Goal: Leave review/rating: Share an evaluation or opinion about a product, service, or content

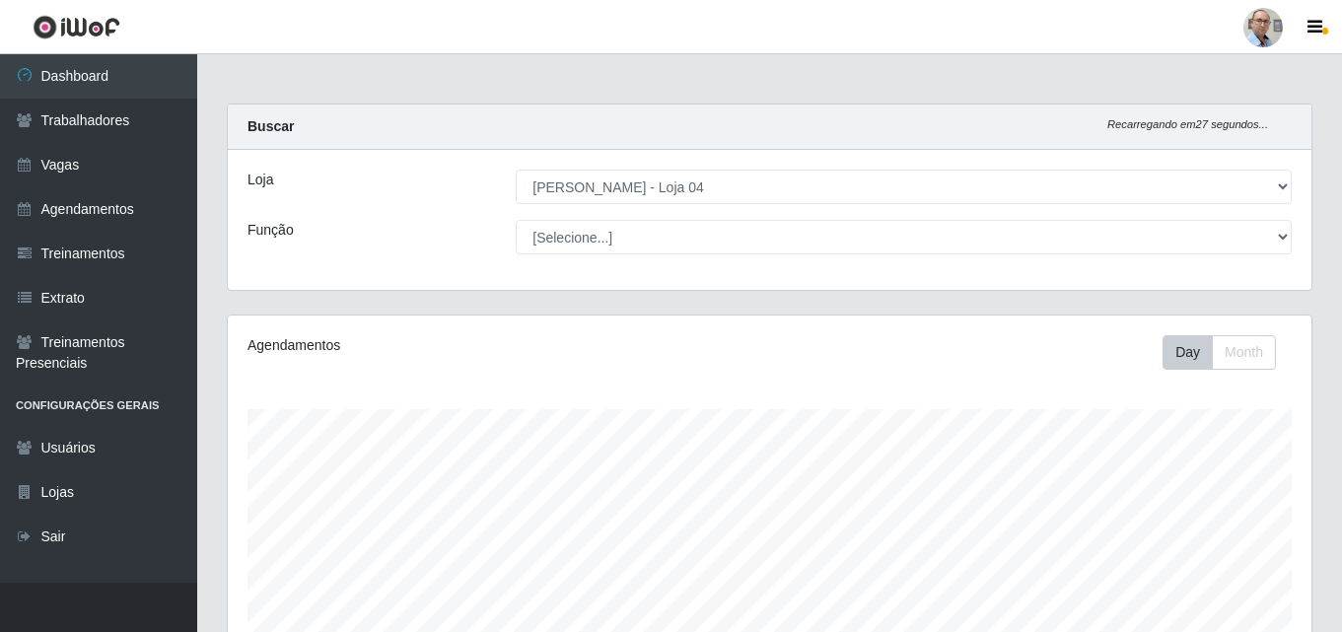
select select "251"
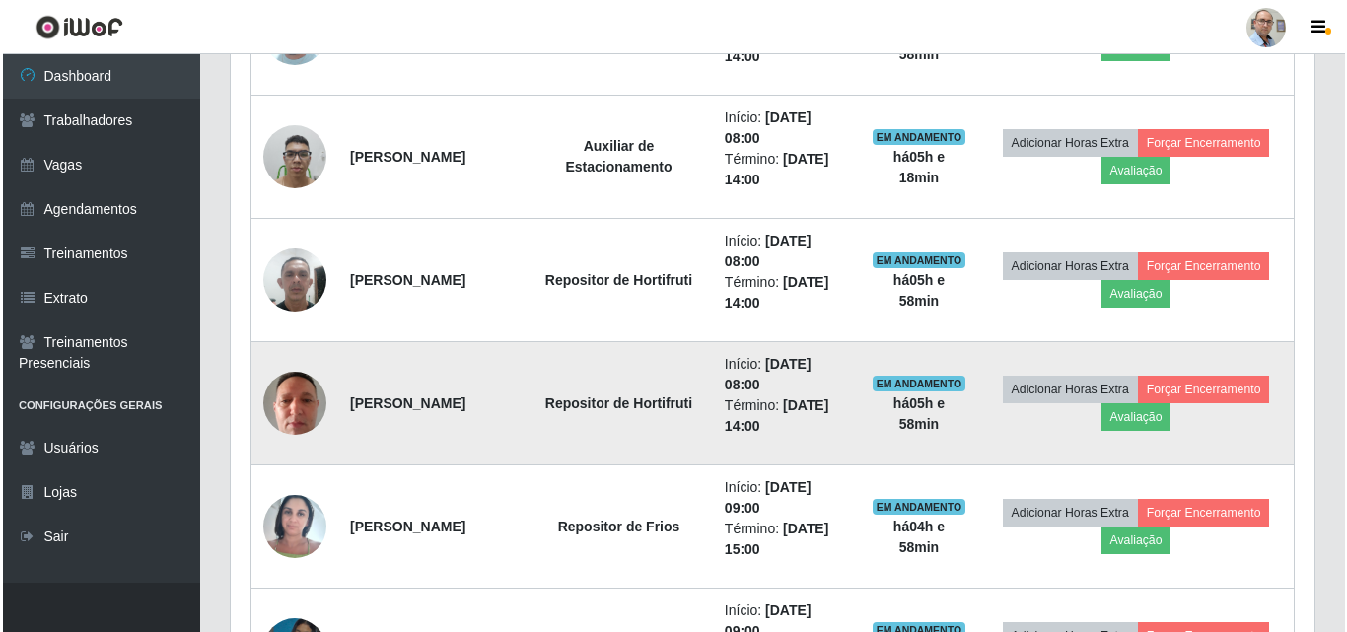
scroll to position [1017, 0]
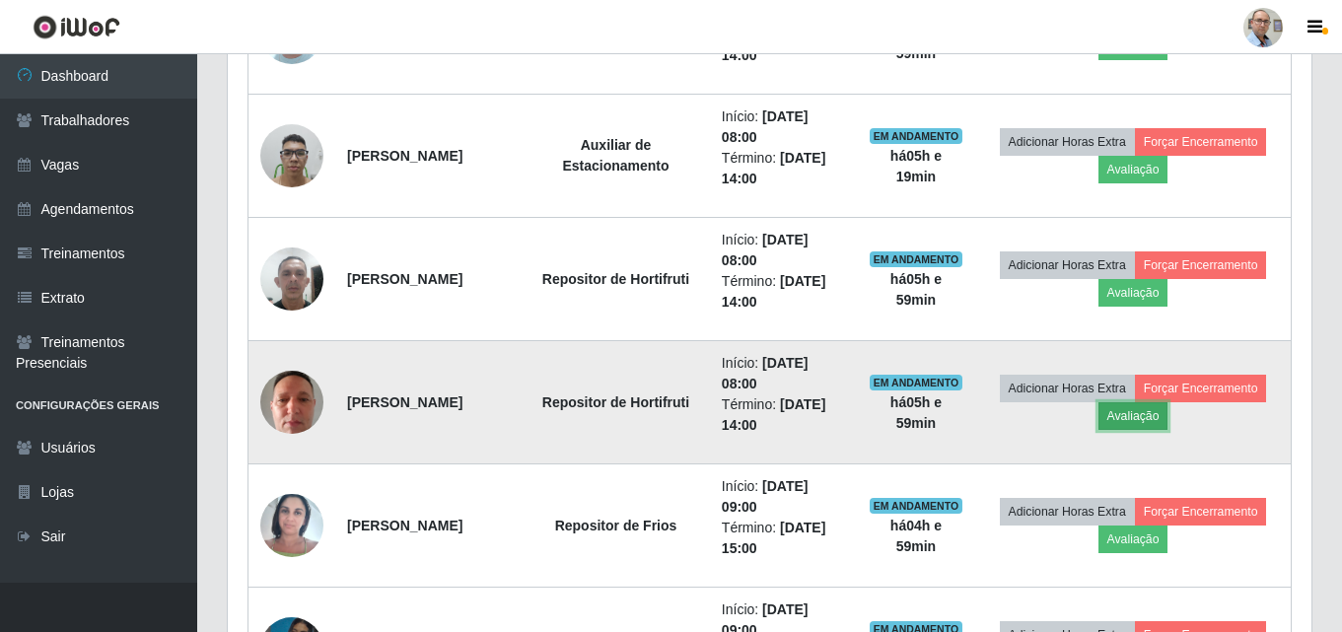
click at [1169, 422] on button "Avaliação" at bounding box center [1134, 416] width 70 height 28
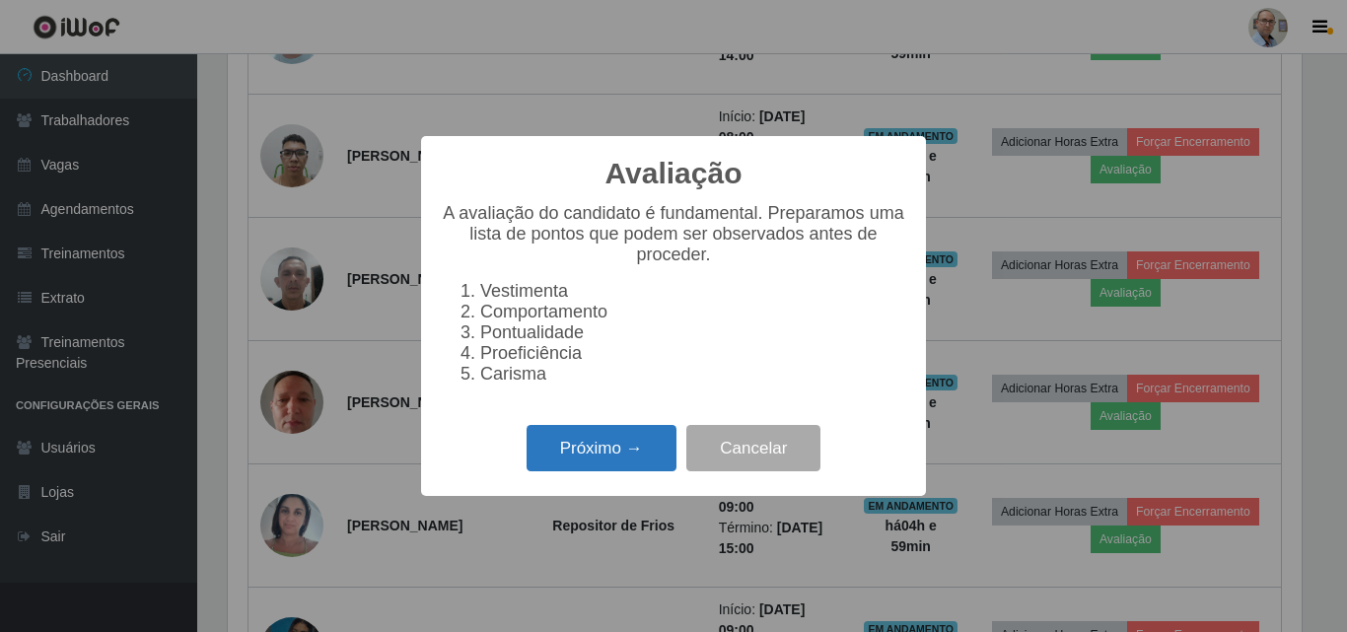
scroll to position [409, 1074]
click at [632, 462] on button "Próximo →" at bounding box center [602, 448] width 150 height 46
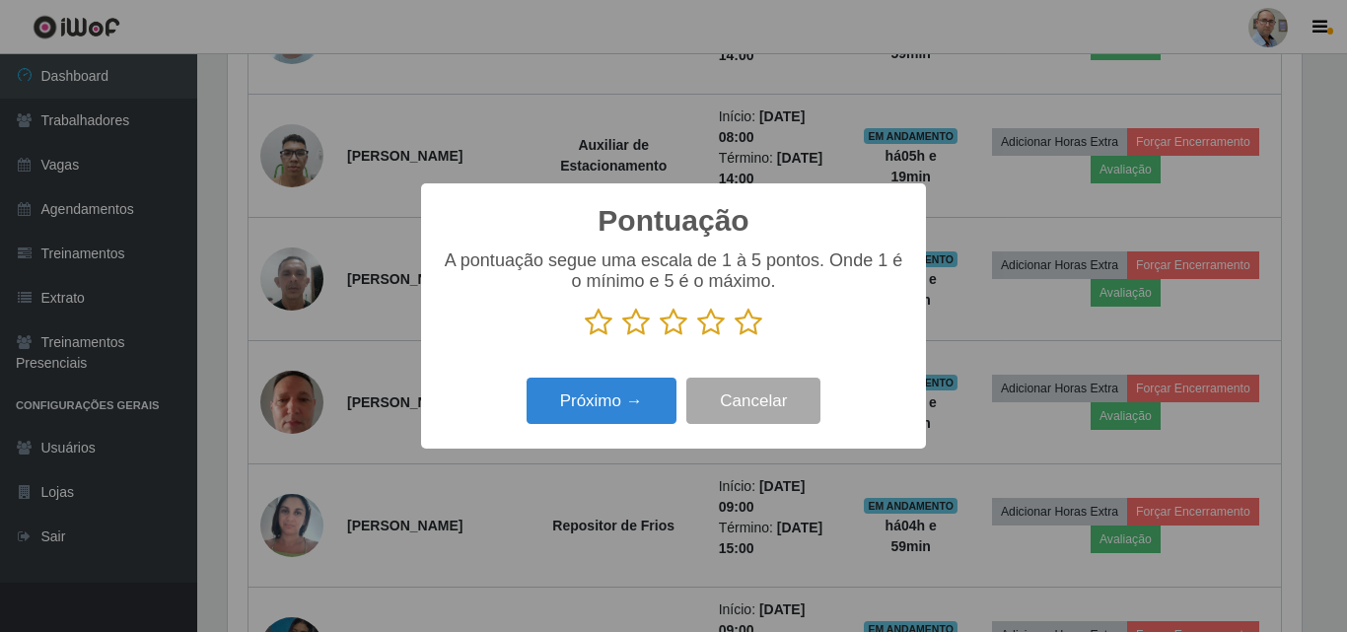
scroll to position [985690, 985025]
click at [751, 326] on icon at bounding box center [749, 323] width 28 height 30
click at [735, 337] on input "radio" at bounding box center [735, 337] width 0 height 0
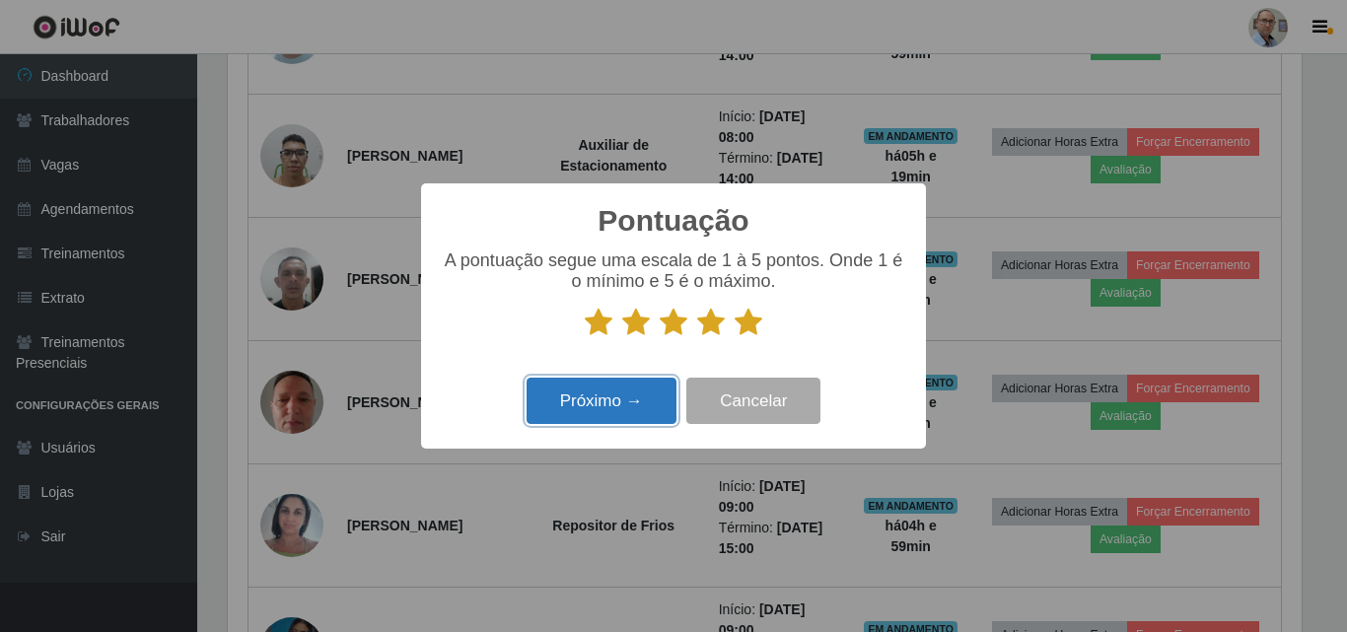
click at [620, 401] on button "Próximo →" at bounding box center [602, 401] width 150 height 46
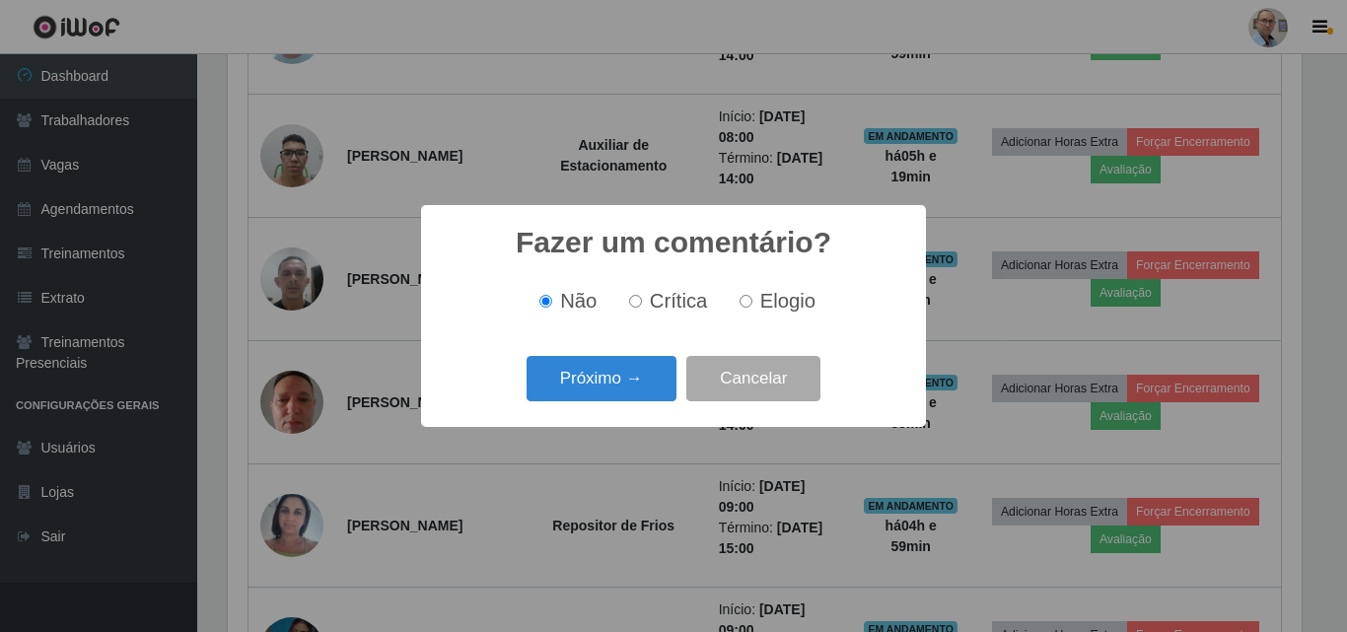
click at [620, 401] on button "Próximo →" at bounding box center [602, 379] width 150 height 46
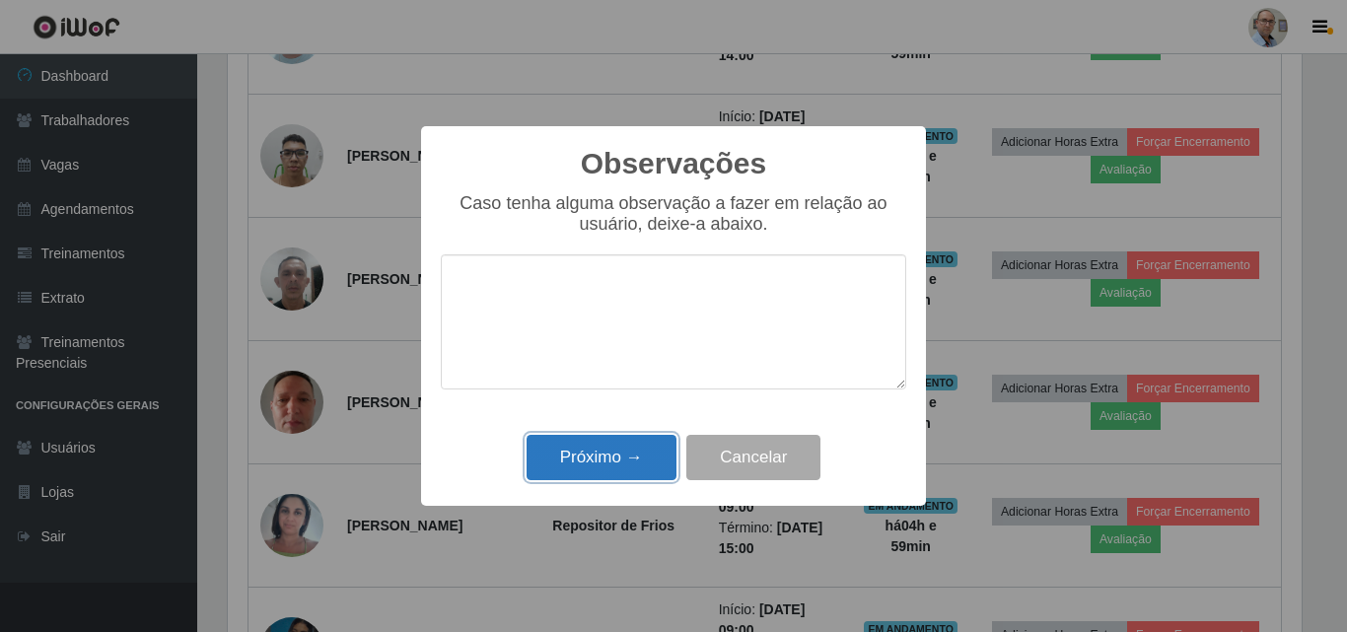
click at [593, 461] on button "Próximo →" at bounding box center [602, 458] width 150 height 46
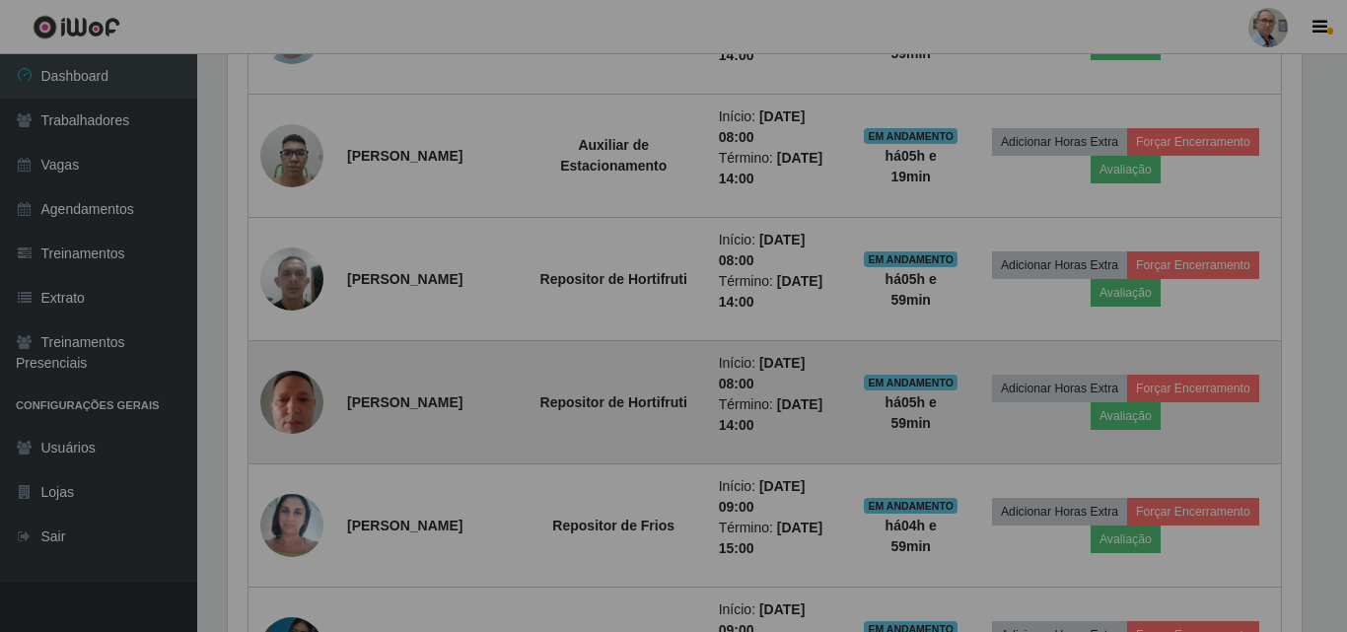
scroll to position [409, 1084]
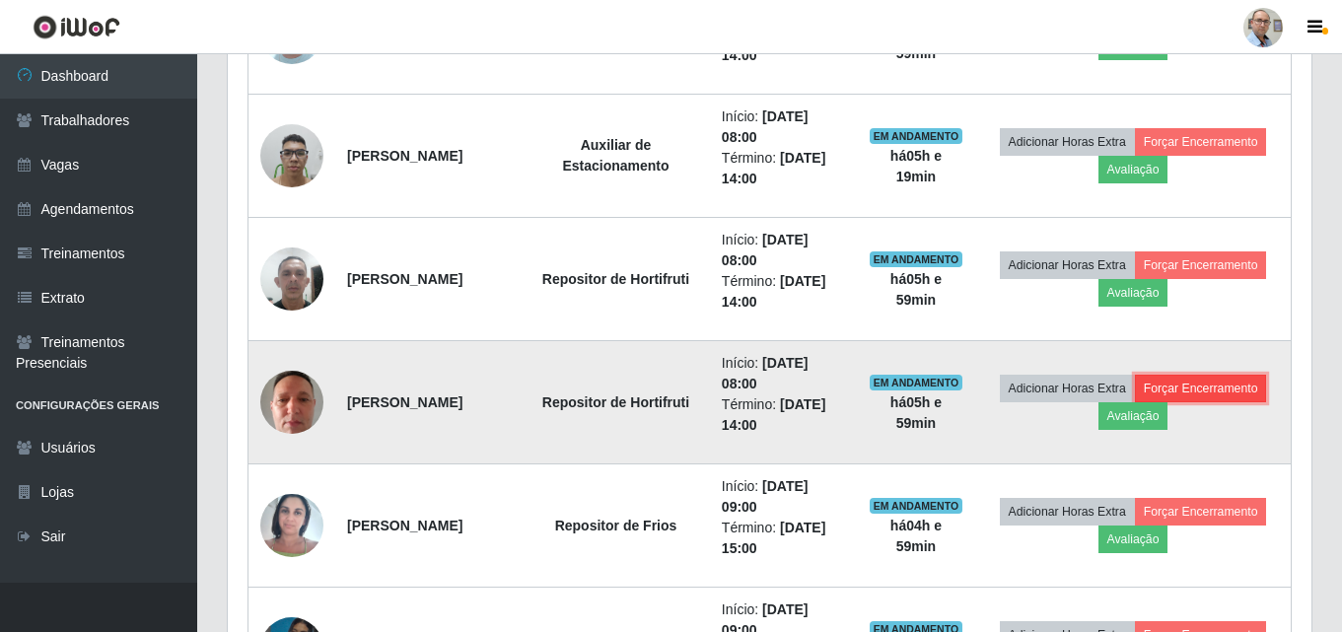
click at [1135, 402] on button "Forçar Encerramento" at bounding box center [1201, 389] width 132 height 28
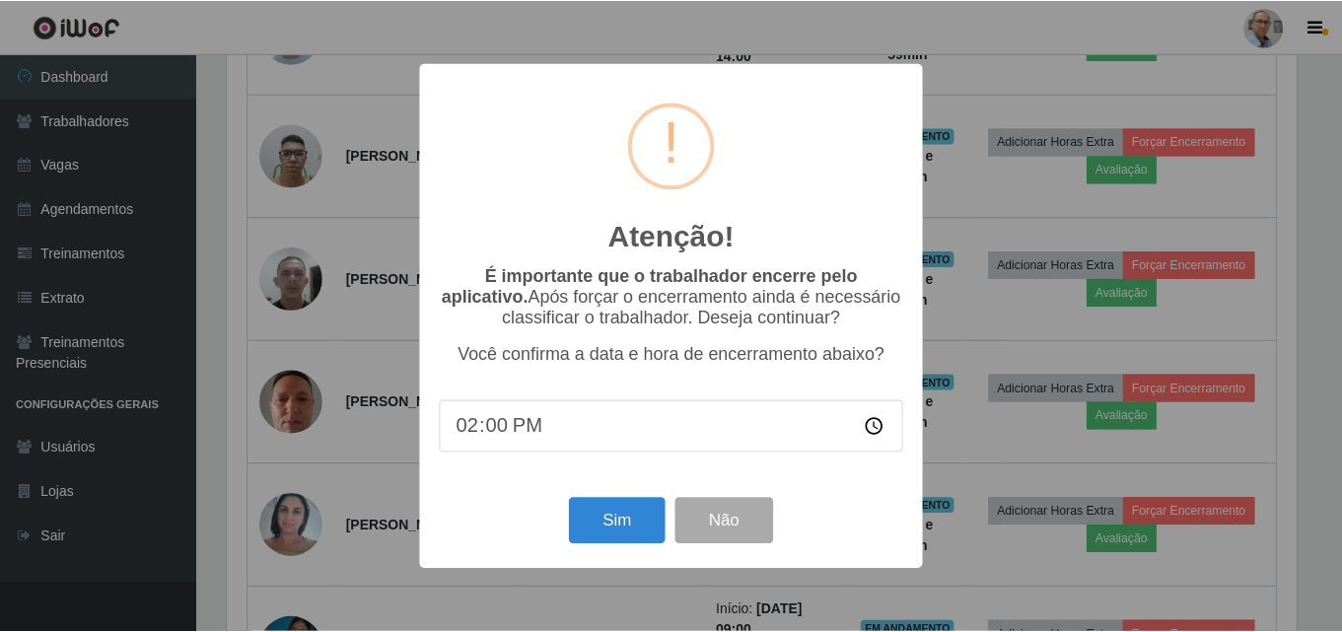
scroll to position [409, 1074]
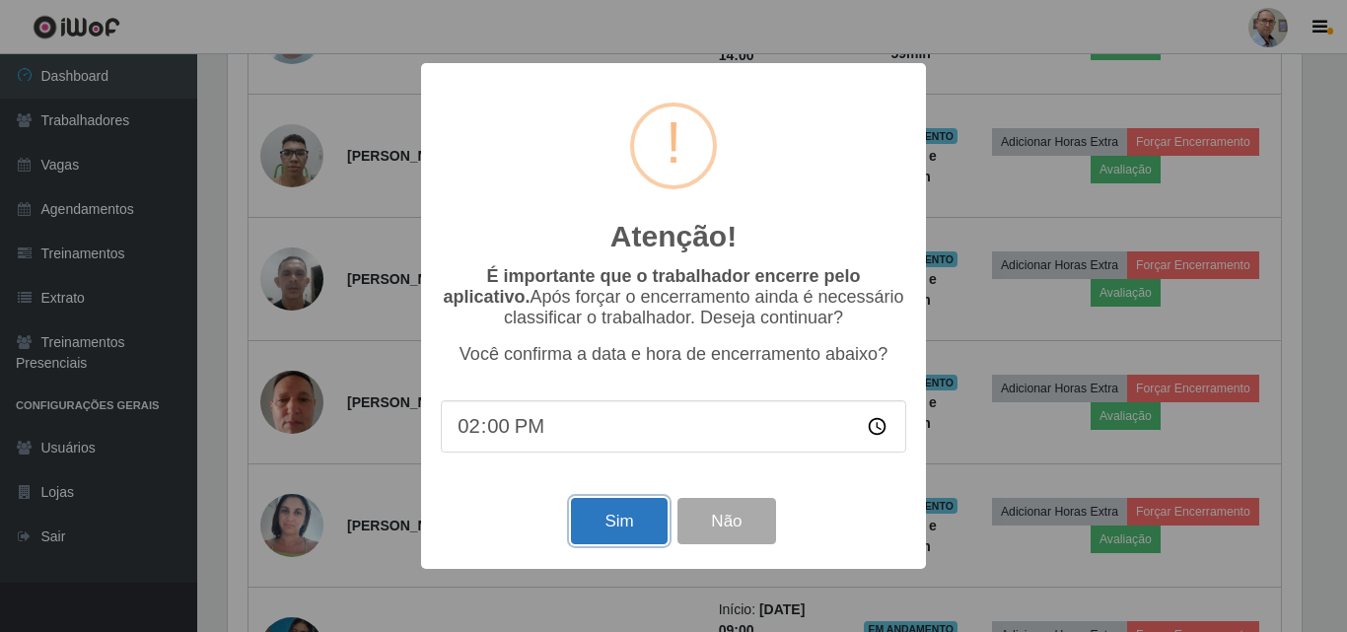
click at [647, 527] on button "Sim" at bounding box center [619, 521] width 96 height 46
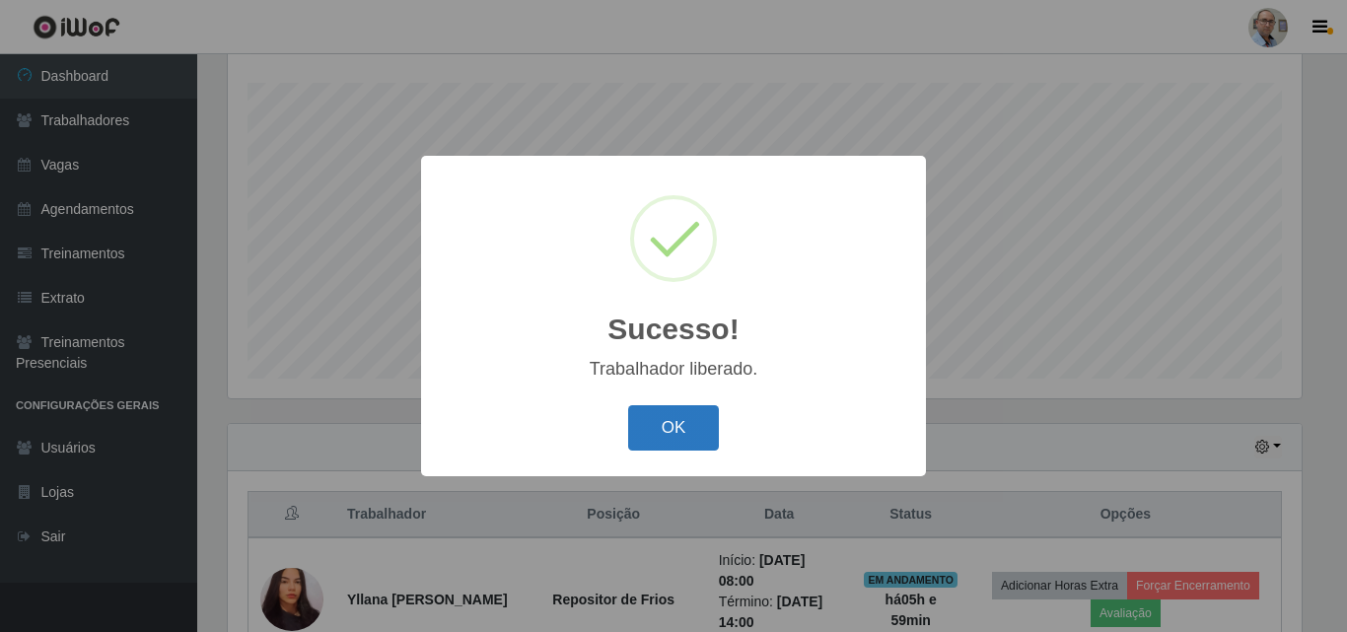
click at [691, 433] on button "OK" at bounding box center [674, 428] width 92 height 46
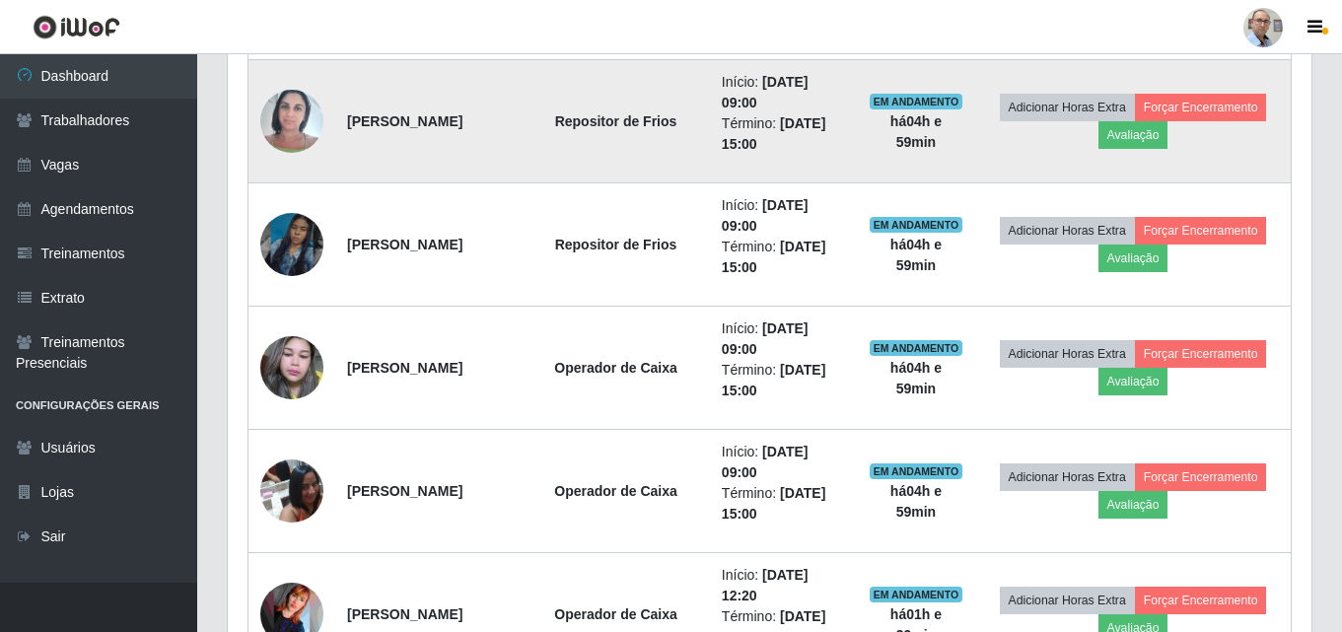
scroll to position [1411, 0]
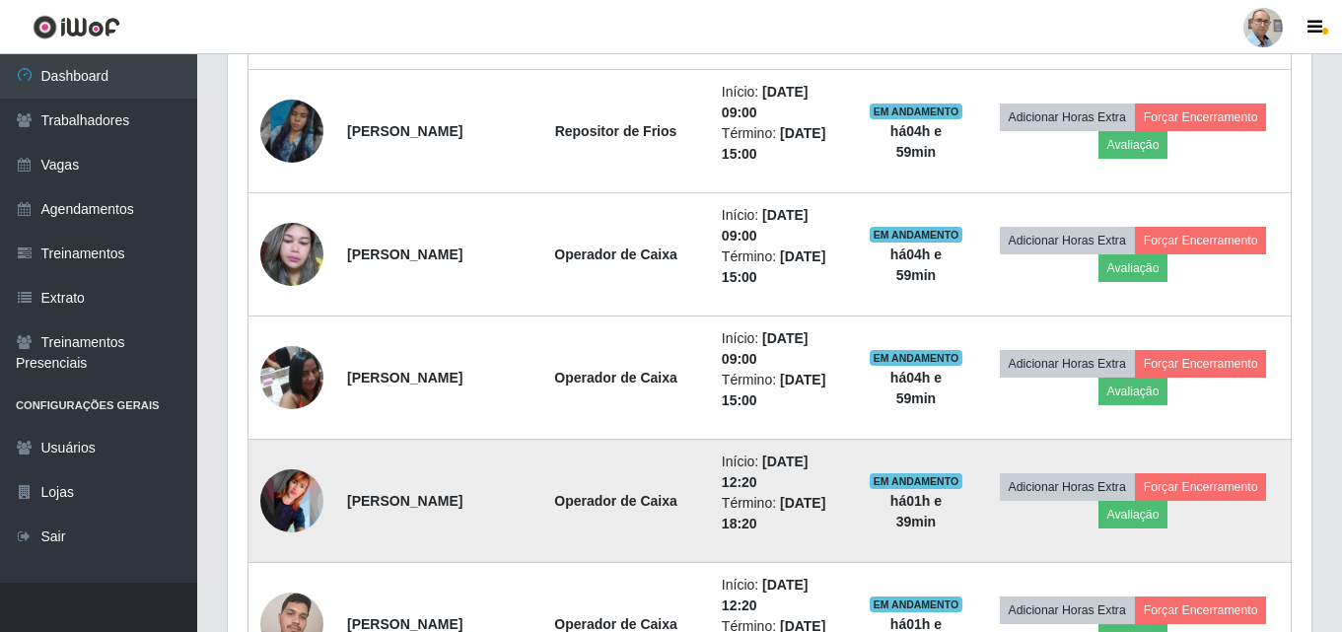
click at [308, 507] on img at bounding box center [291, 500] width 63 height 63
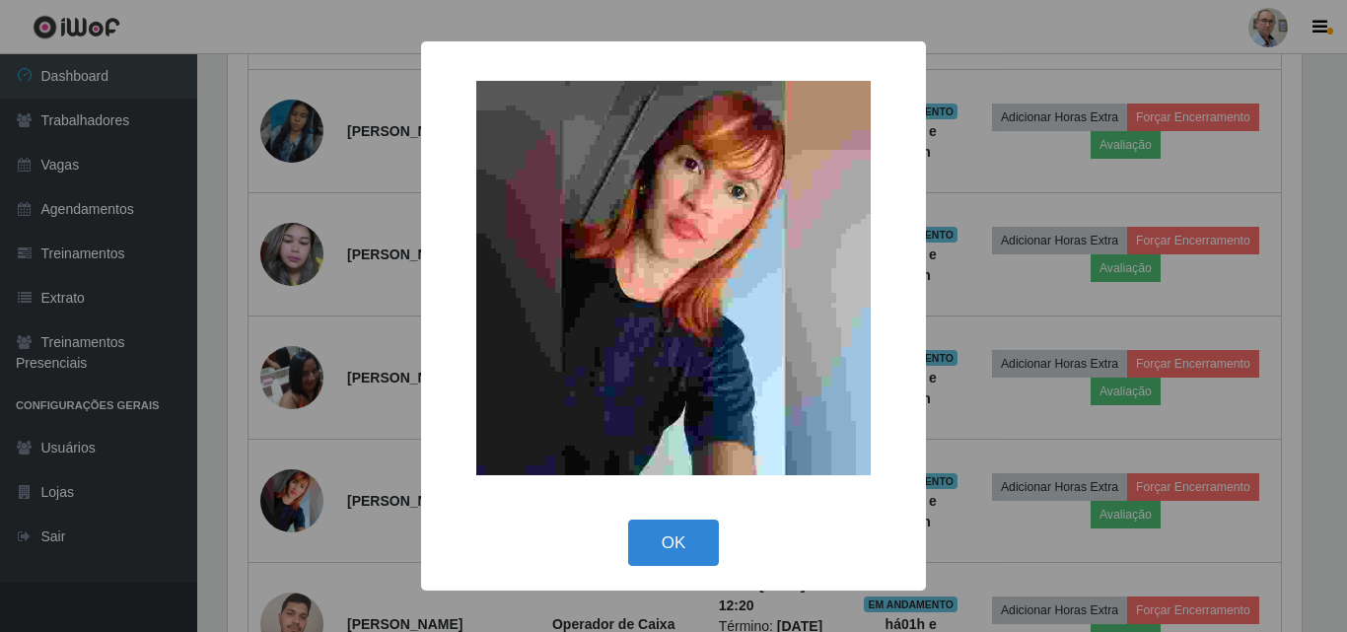
click at [384, 462] on div "× OK Cancel" at bounding box center [673, 316] width 1347 height 632
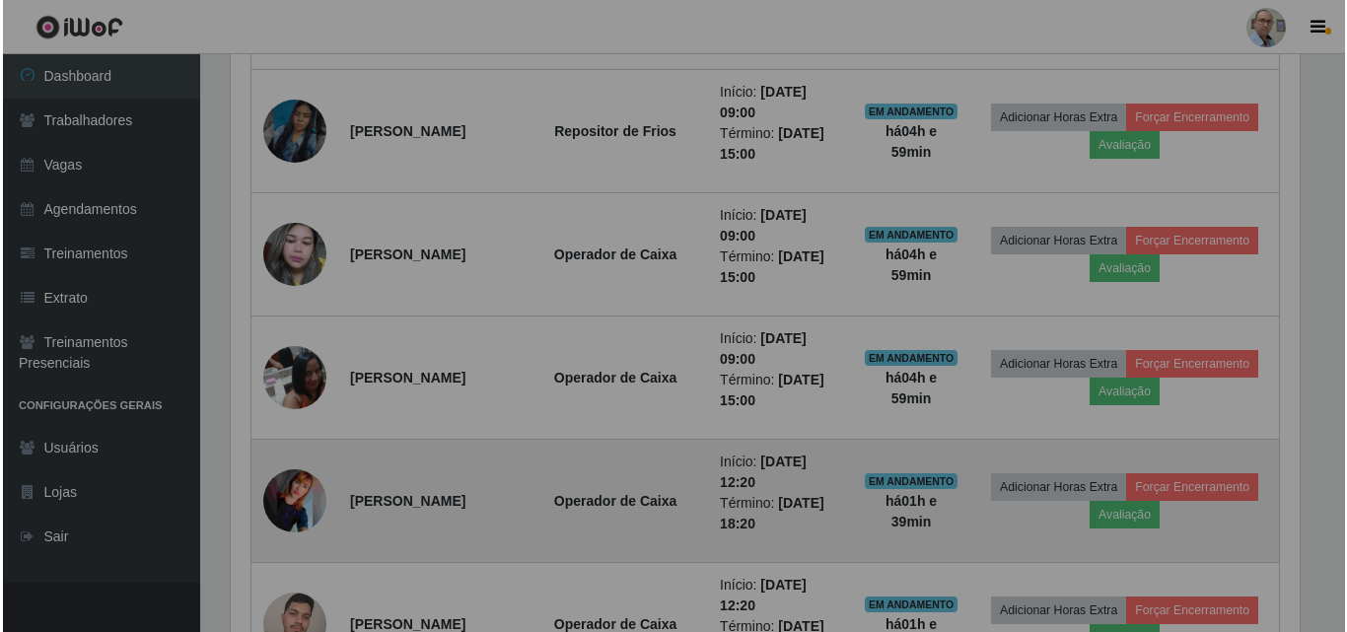
scroll to position [409, 1084]
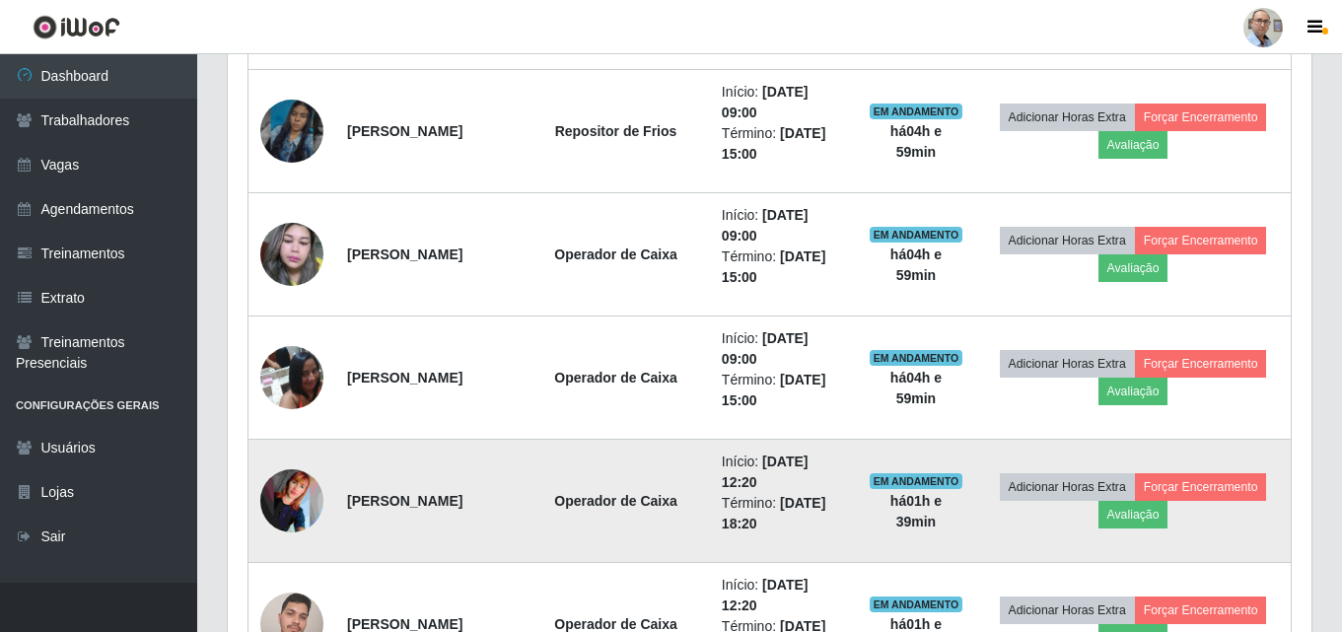
click at [295, 494] on img at bounding box center [291, 500] width 63 height 63
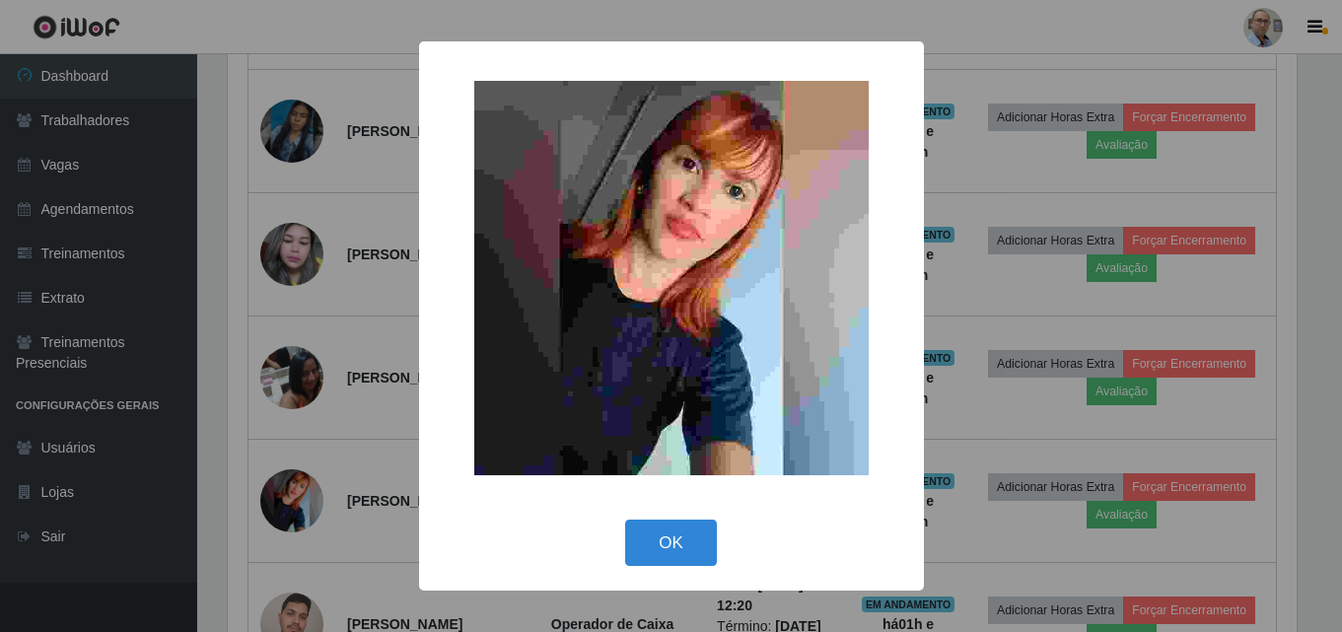
scroll to position [409, 1074]
click at [365, 439] on div "× OK Cancel" at bounding box center [673, 316] width 1347 height 632
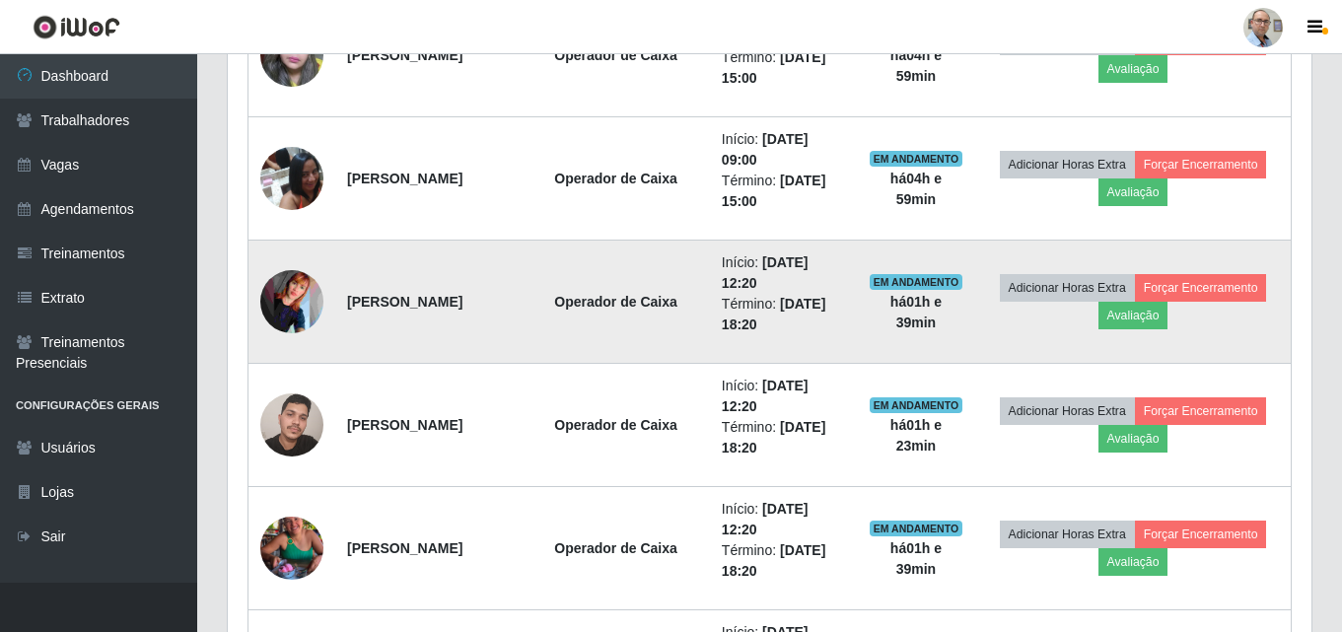
scroll to position [0, 0]
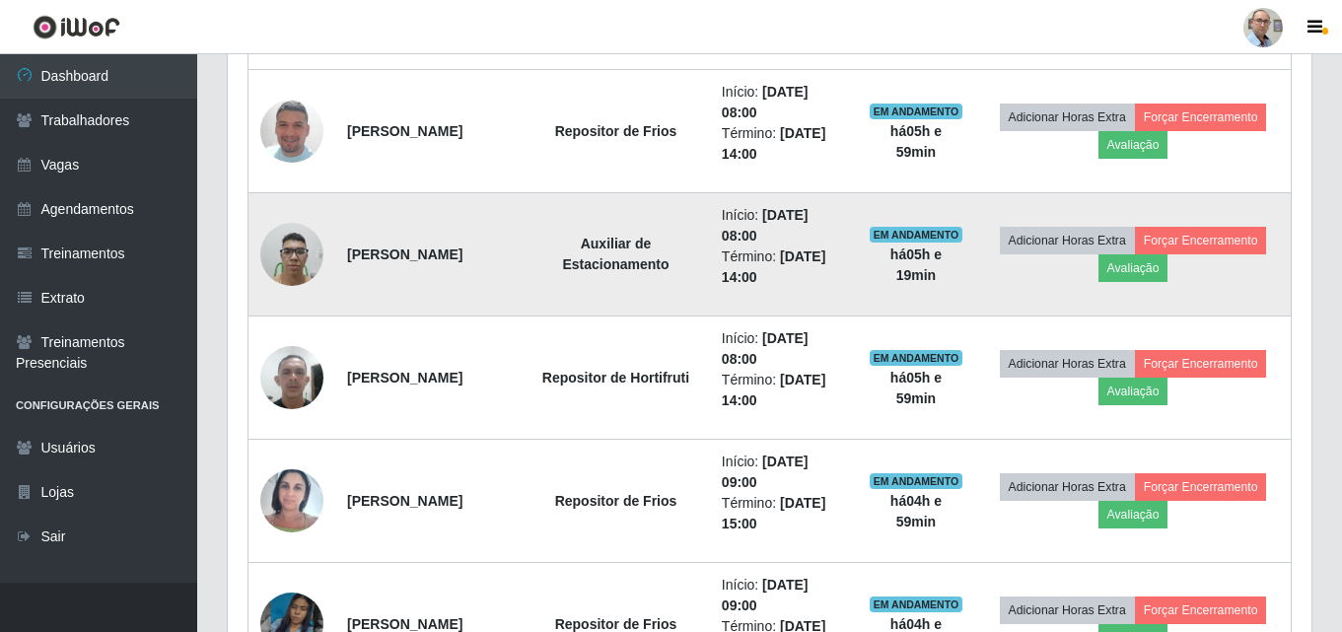
click at [295, 262] on img at bounding box center [291, 254] width 63 height 84
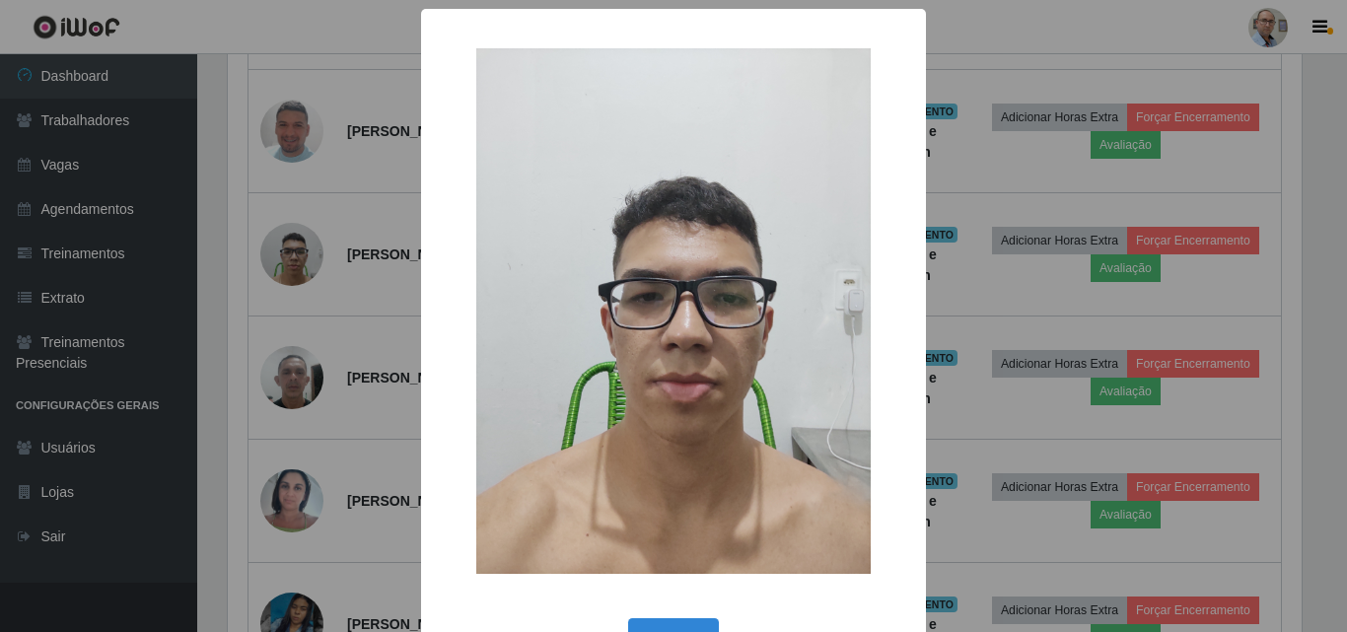
click at [350, 289] on div "× OK Cancel" at bounding box center [673, 316] width 1347 height 632
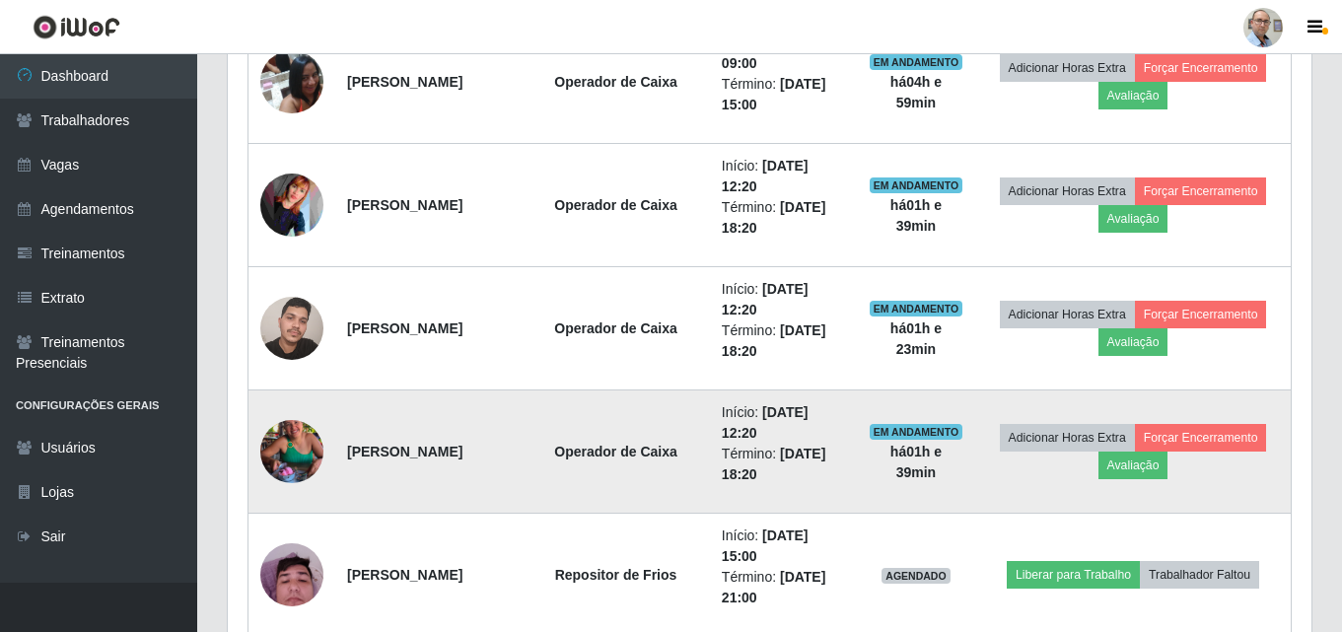
click at [277, 442] on img at bounding box center [291, 451] width 63 height 112
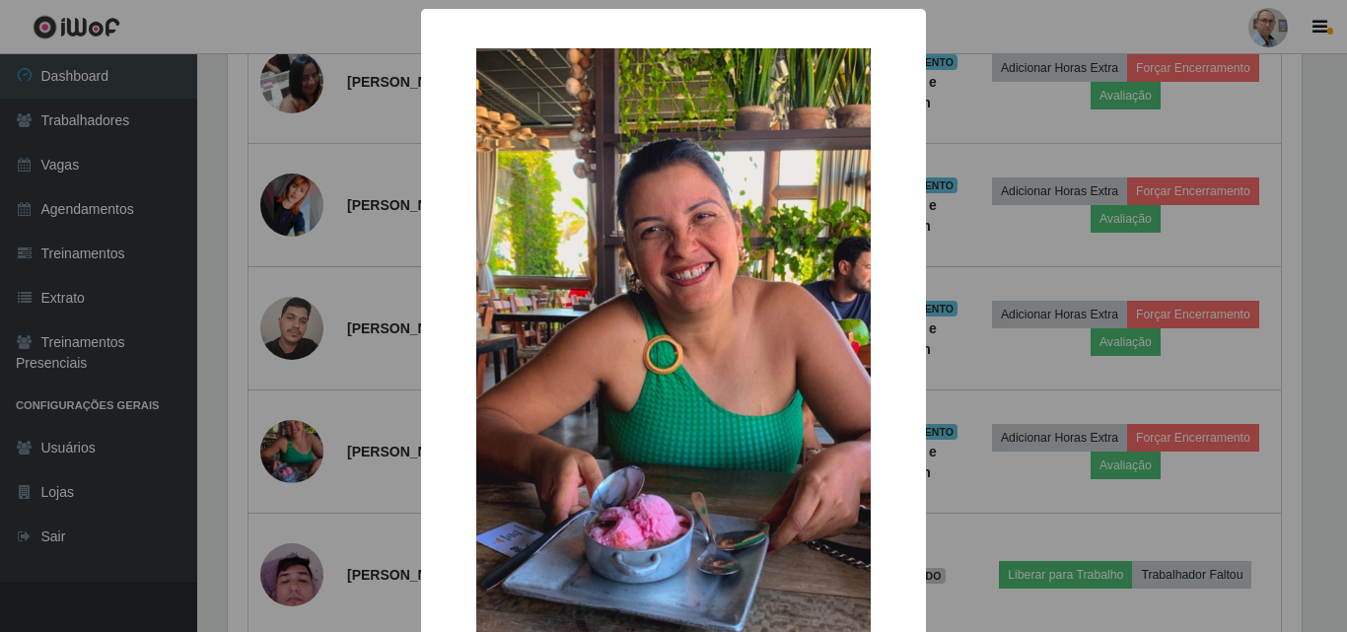
click at [340, 380] on div "× OK Cancel" at bounding box center [673, 316] width 1347 height 632
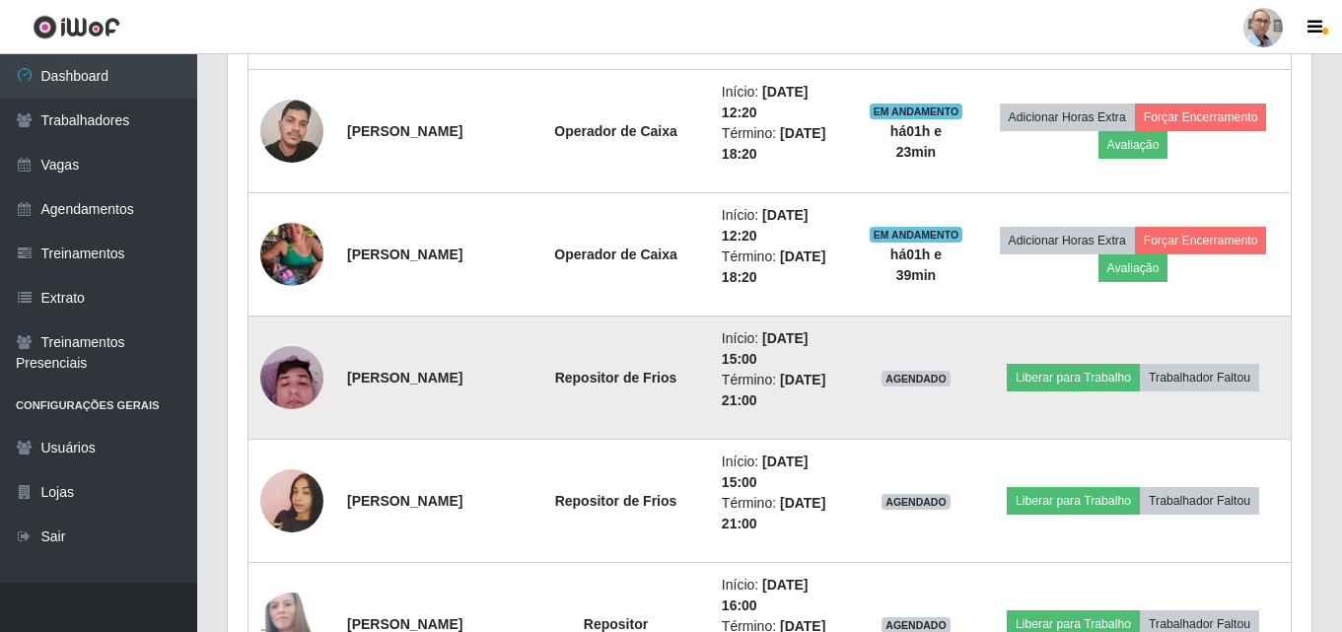
click at [305, 384] on img at bounding box center [291, 377] width 63 height 84
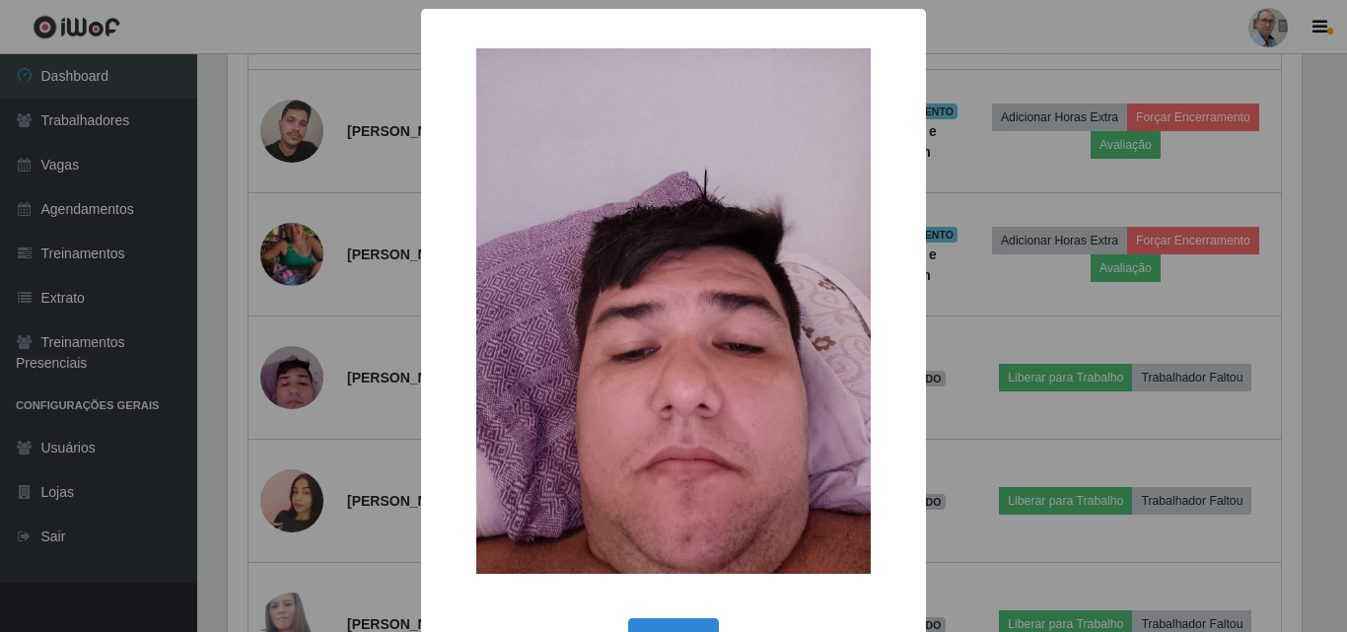
click at [376, 380] on div "× OK Cancel" at bounding box center [673, 316] width 1347 height 632
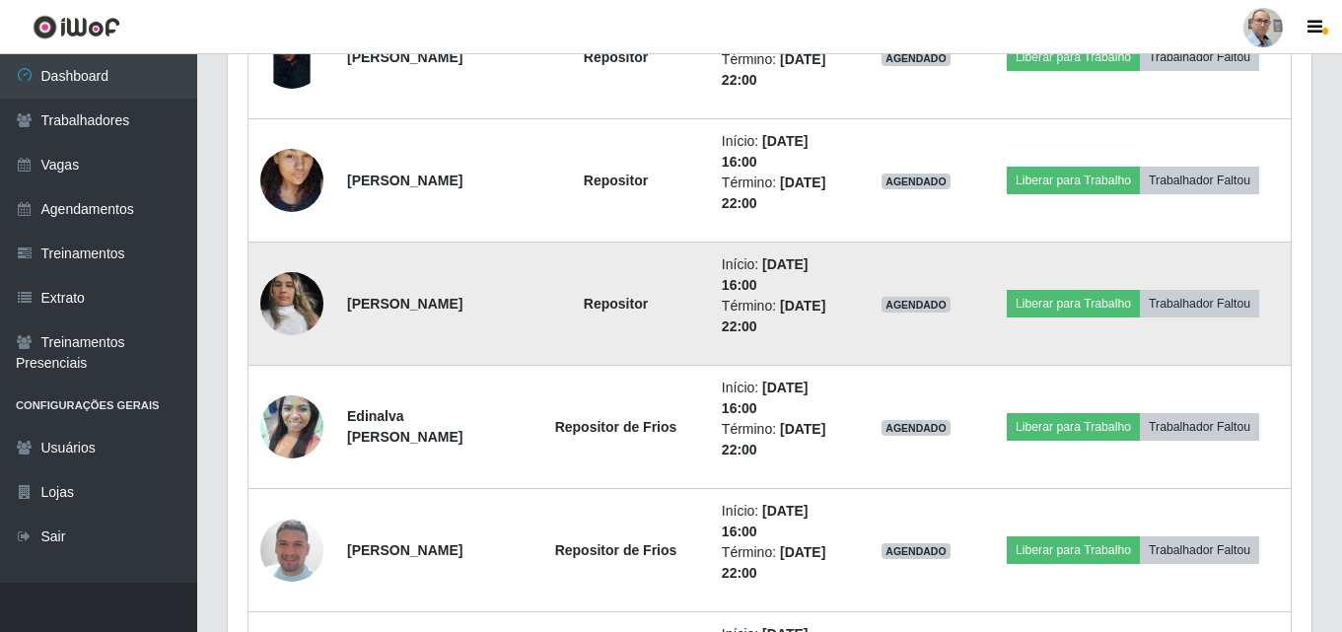
click at [298, 314] on img at bounding box center [291, 303] width 63 height 84
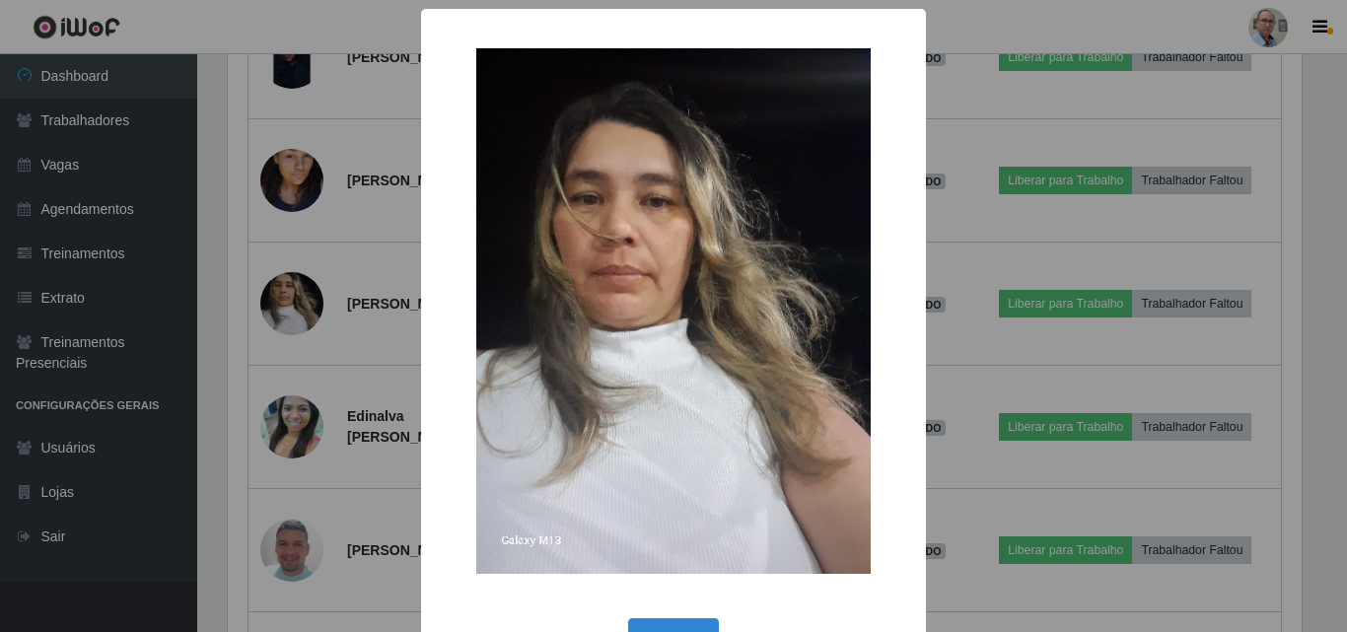
click at [359, 327] on div "× OK Cancel" at bounding box center [673, 316] width 1347 height 632
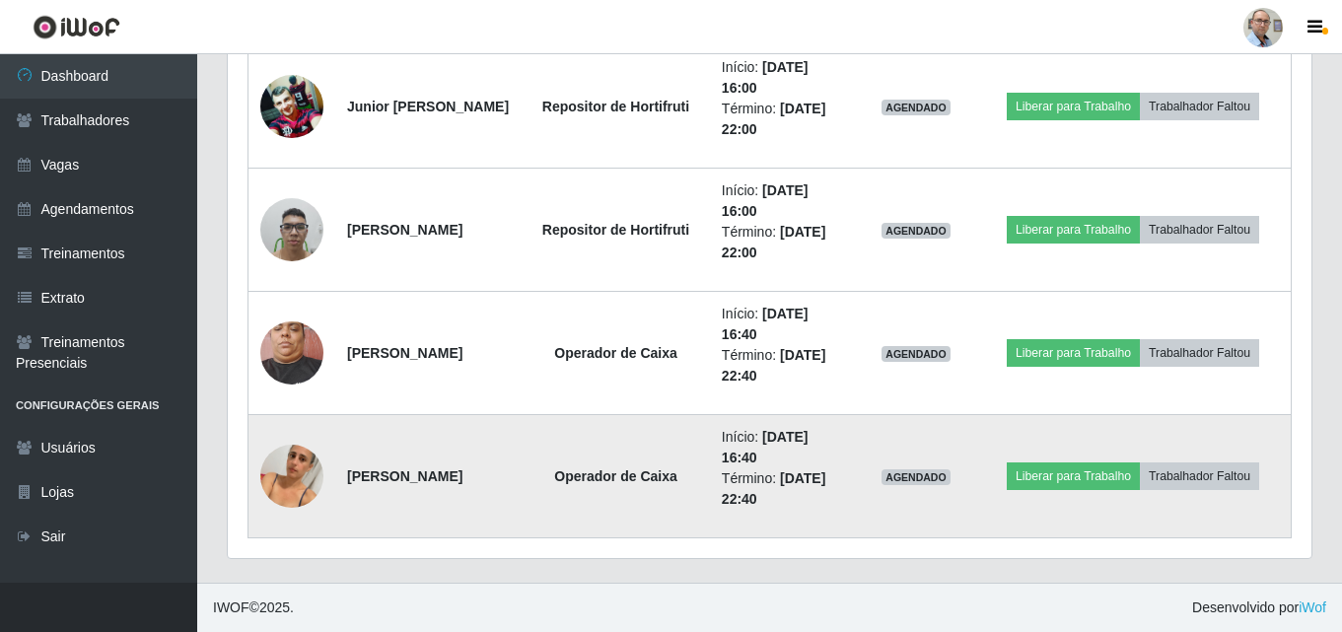
click at [302, 478] on img at bounding box center [291, 476] width 63 height 112
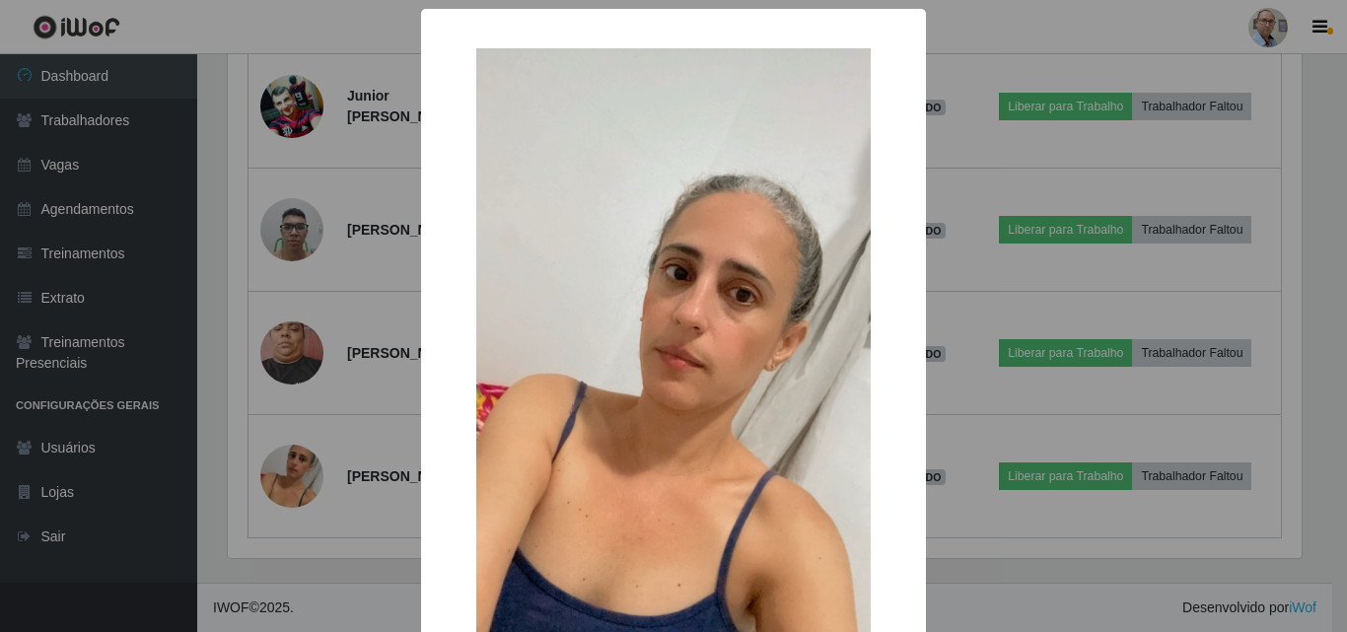
click at [355, 419] on div "× OK Cancel" at bounding box center [673, 316] width 1347 height 632
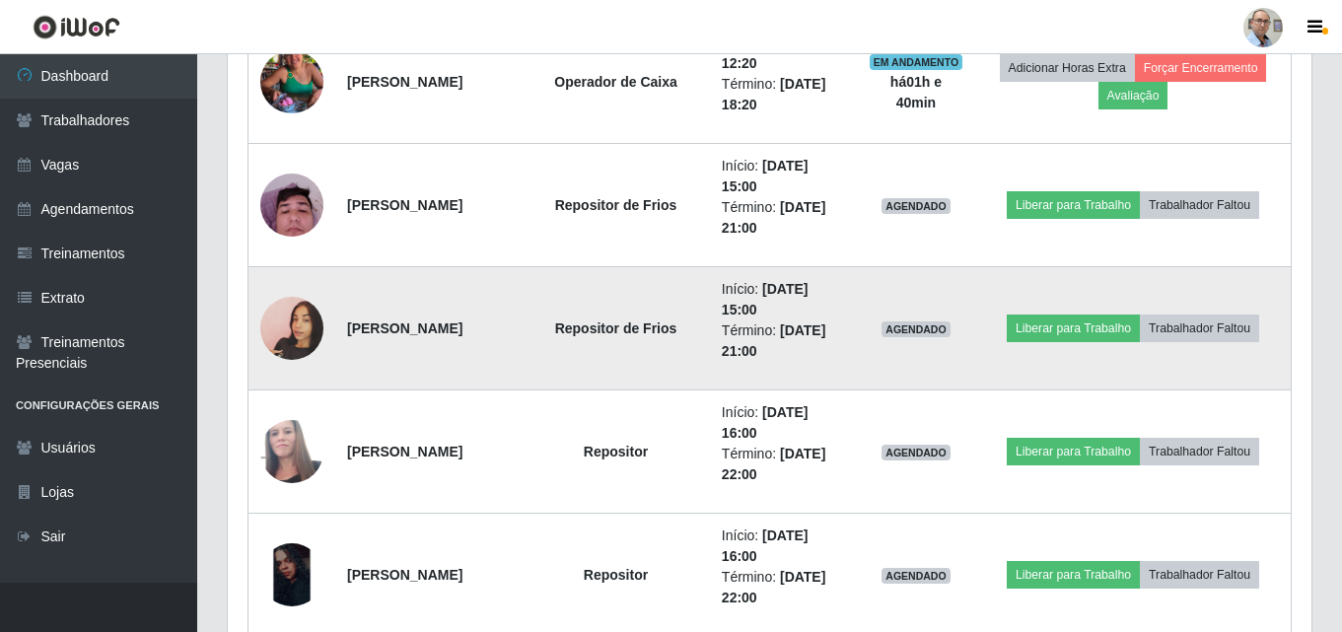
click at [284, 341] on img at bounding box center [291, 328] width 63 height 112
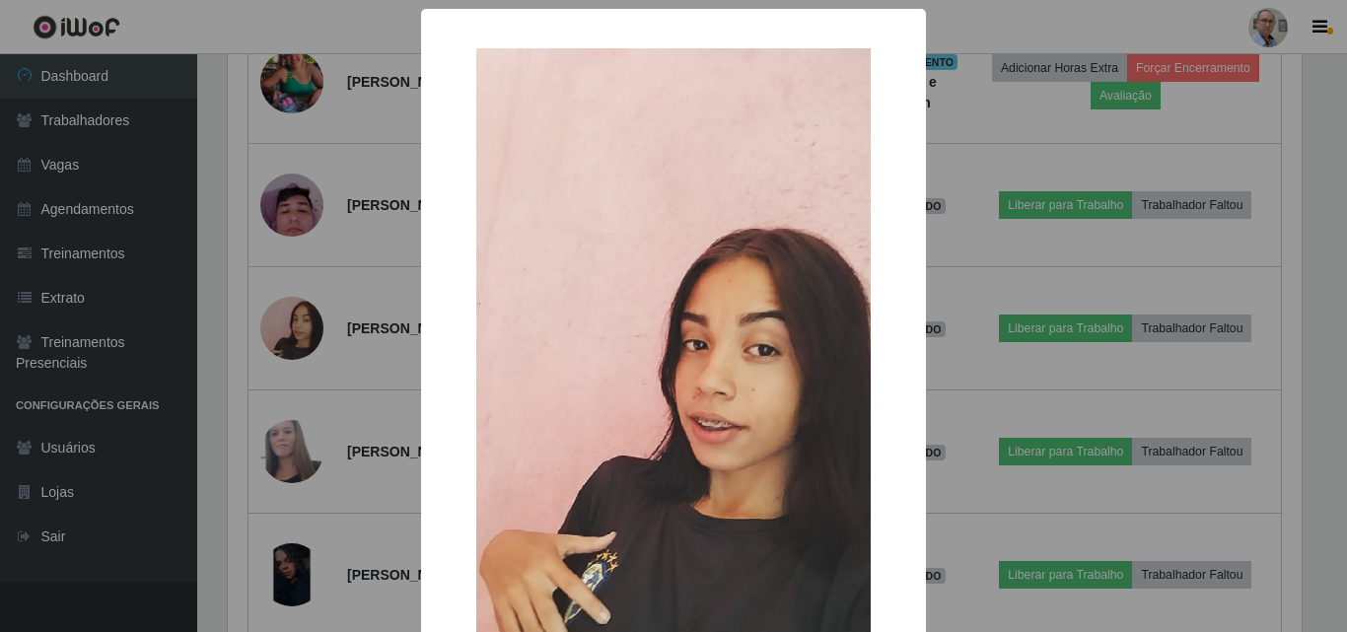
click at [338, 298] on div "× OK Cancel" at bounding box center [673, 316] width 1347 height 632
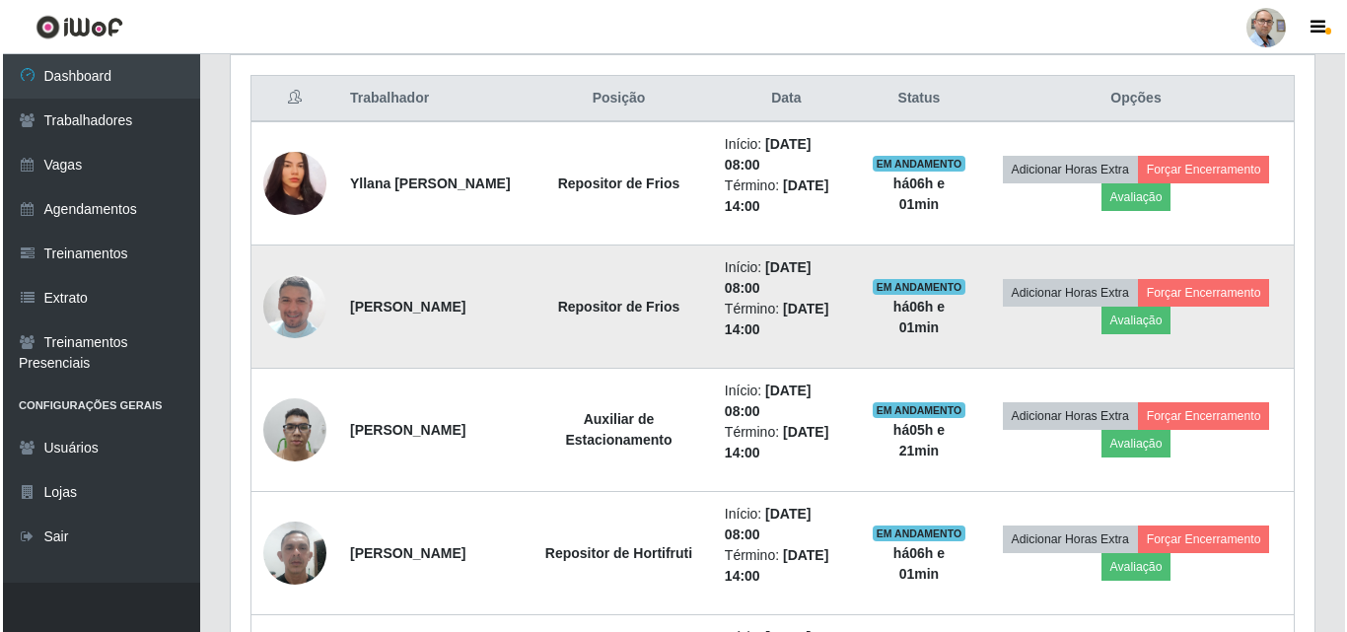
scroll to position [893, 0]
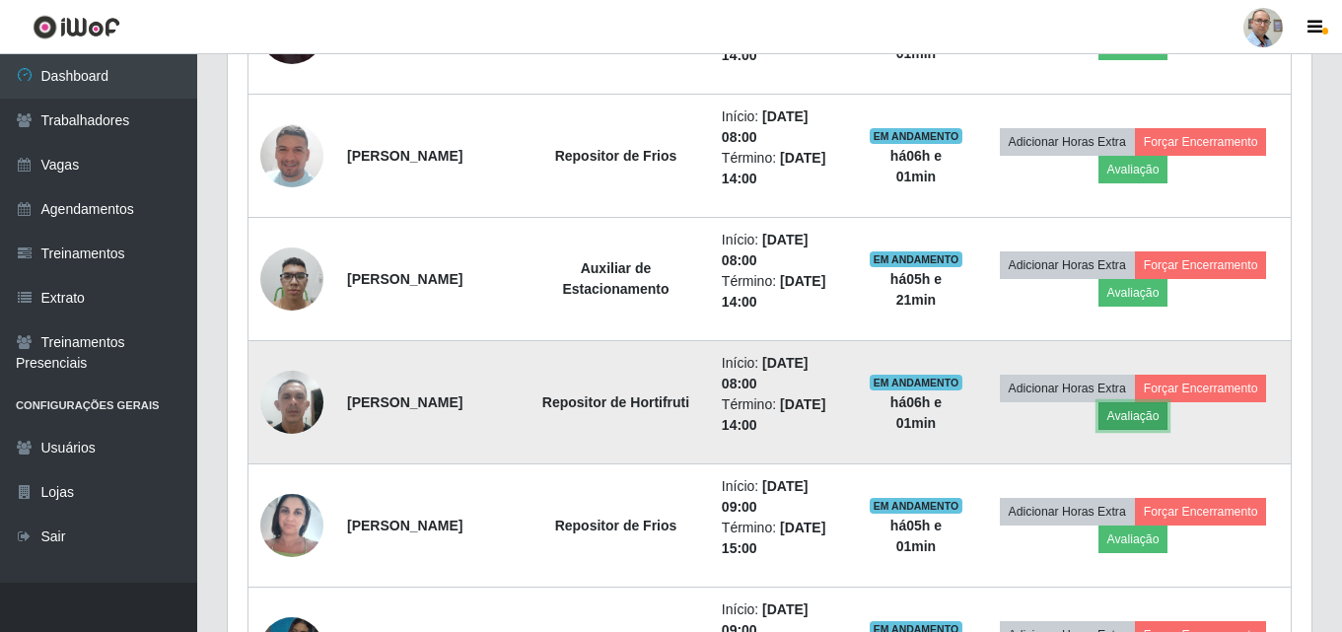
click at [1169, 416] on button "Avaliação" at bounding box center [1134, 416] width 70 height 28
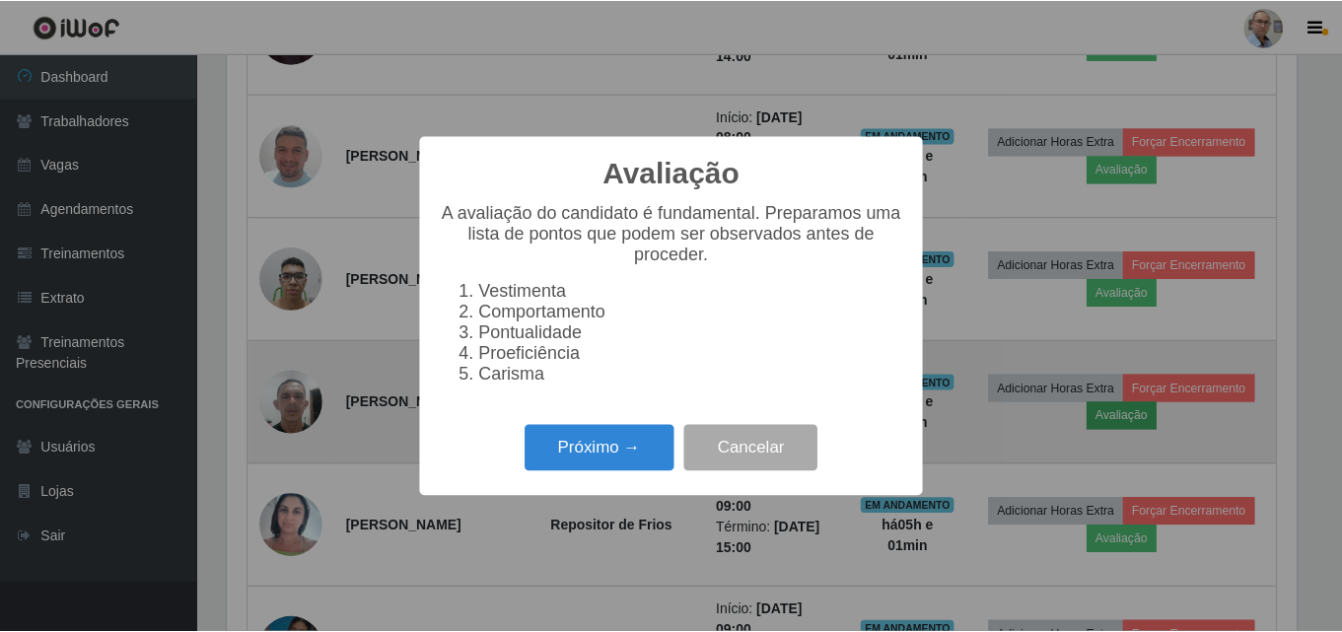
scroll to position [409, 1074]
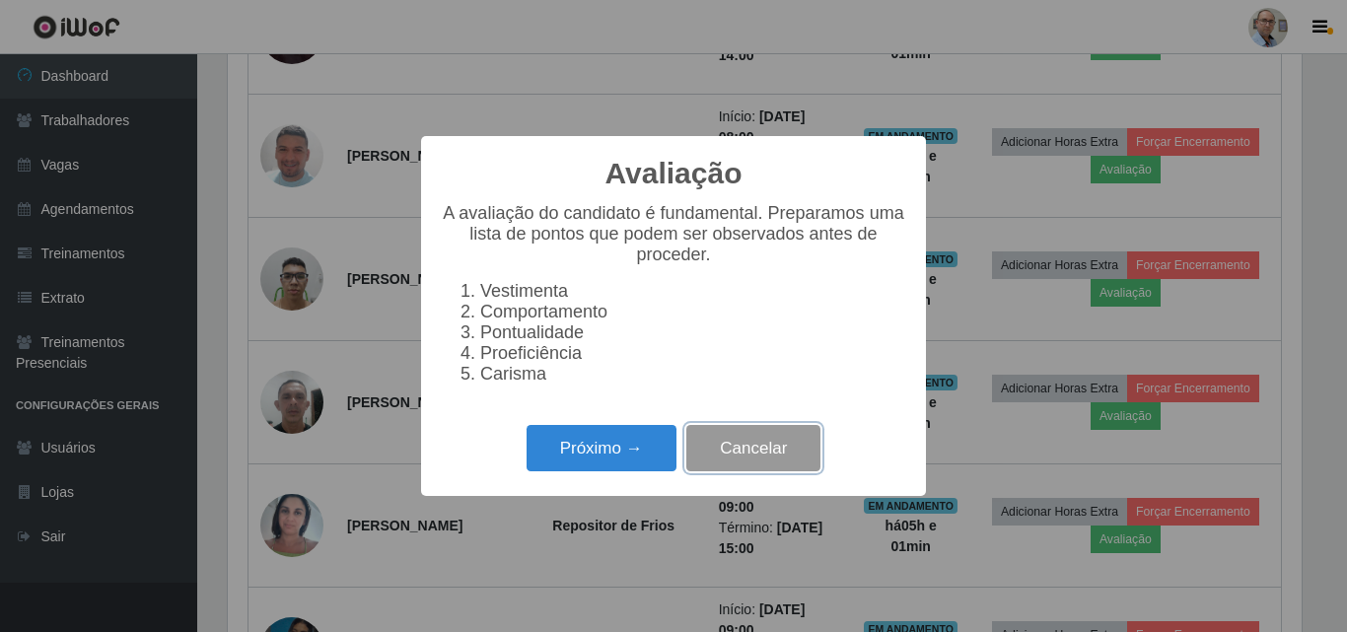
click at [801, 459] on button "Cancelar" at bounding box center [753, 448] width 134 height 46
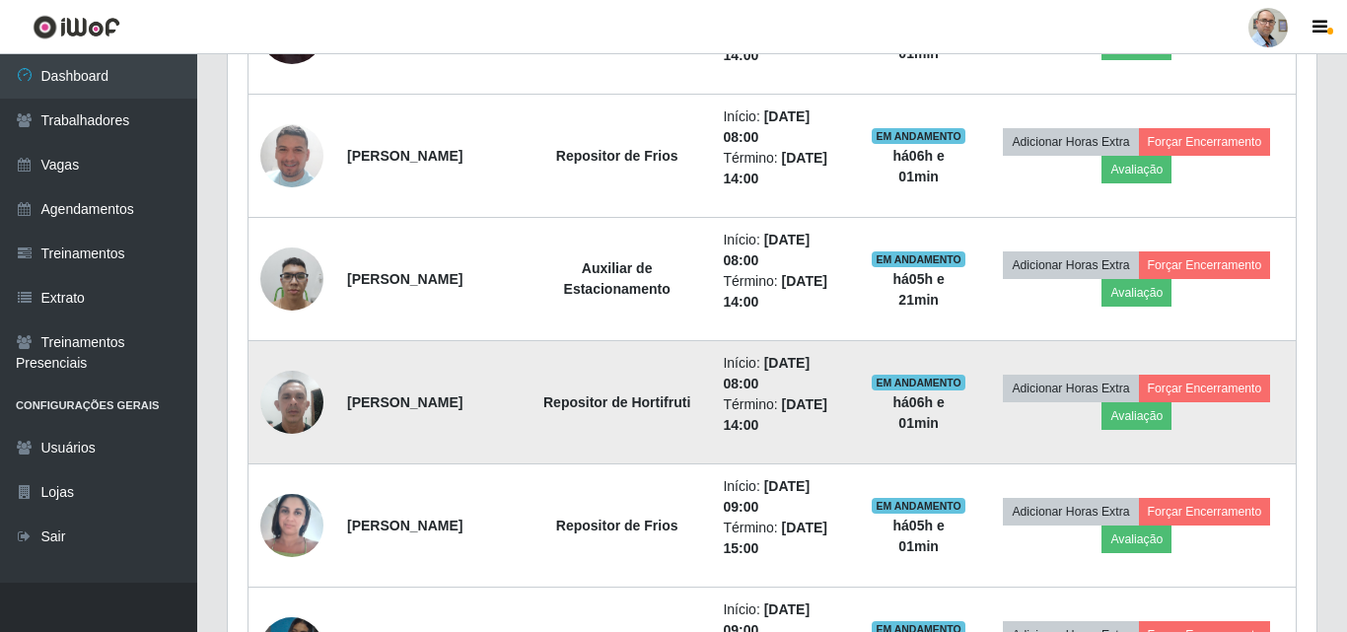
scroll to position [409, 1084]
click at [1169, 408] on button "Avaliação" at bounding box center [1134, 416] width 70 height 28
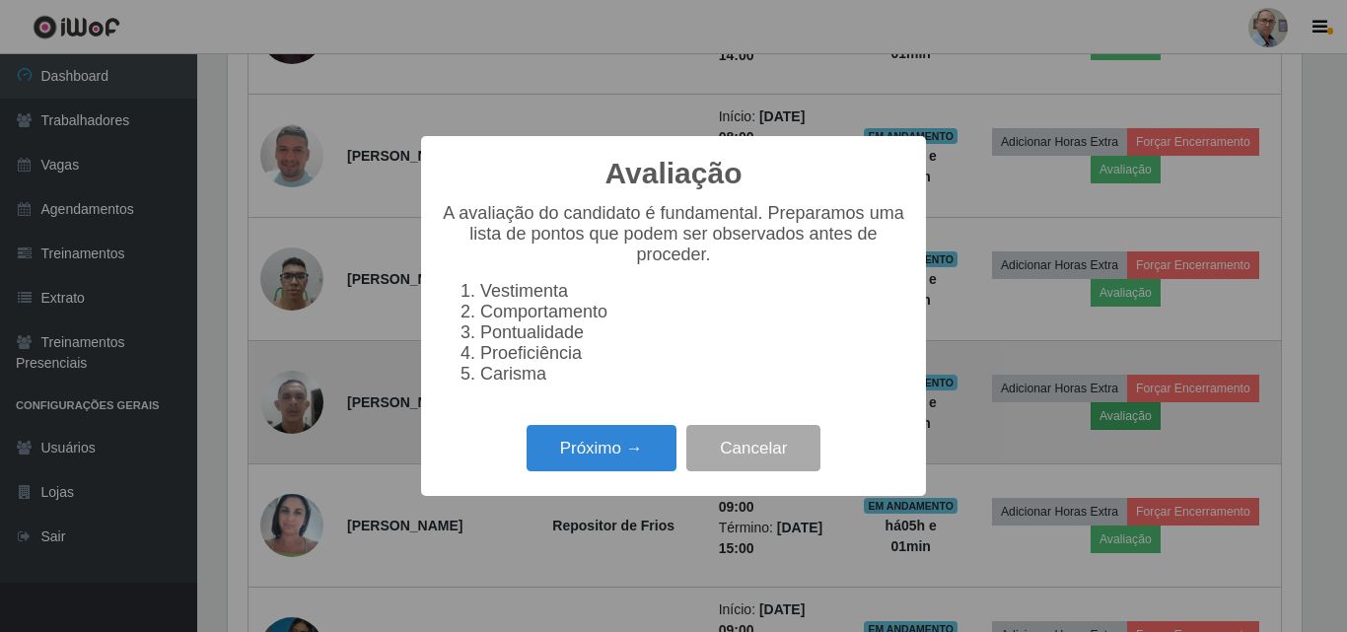
scroll to position [409, 1074]
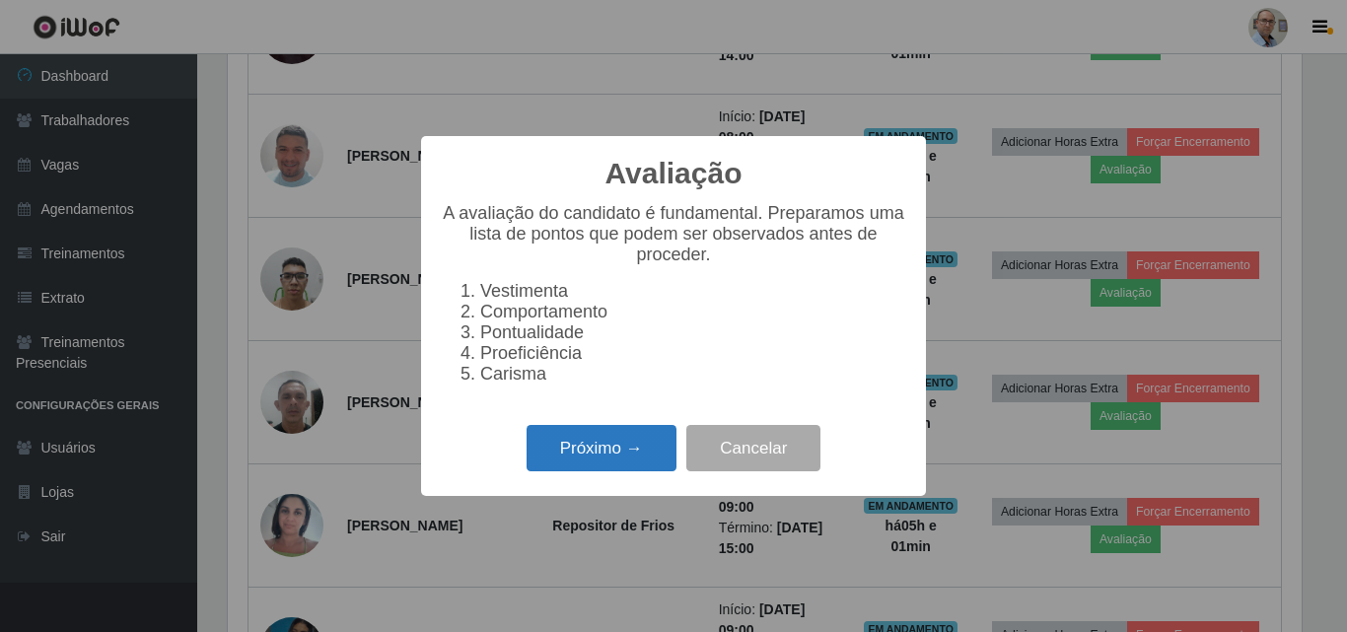
click at [625, 464] on button "Próximo →" at bounding box center [602, 448] width 150 height 46
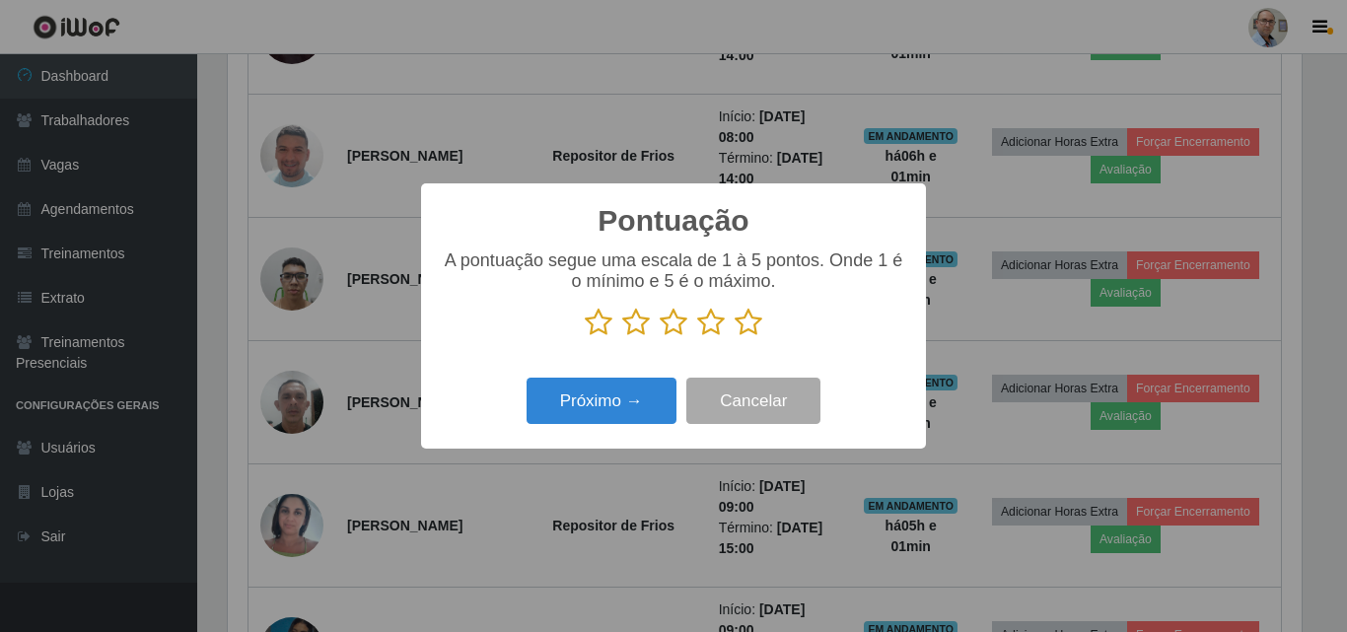
click at [752, 322] on icon at bounding box center [749, 323] width 28 height 30
click at [735, 337] on input "radio" at bounding box center [735, 337] width 0 height 0
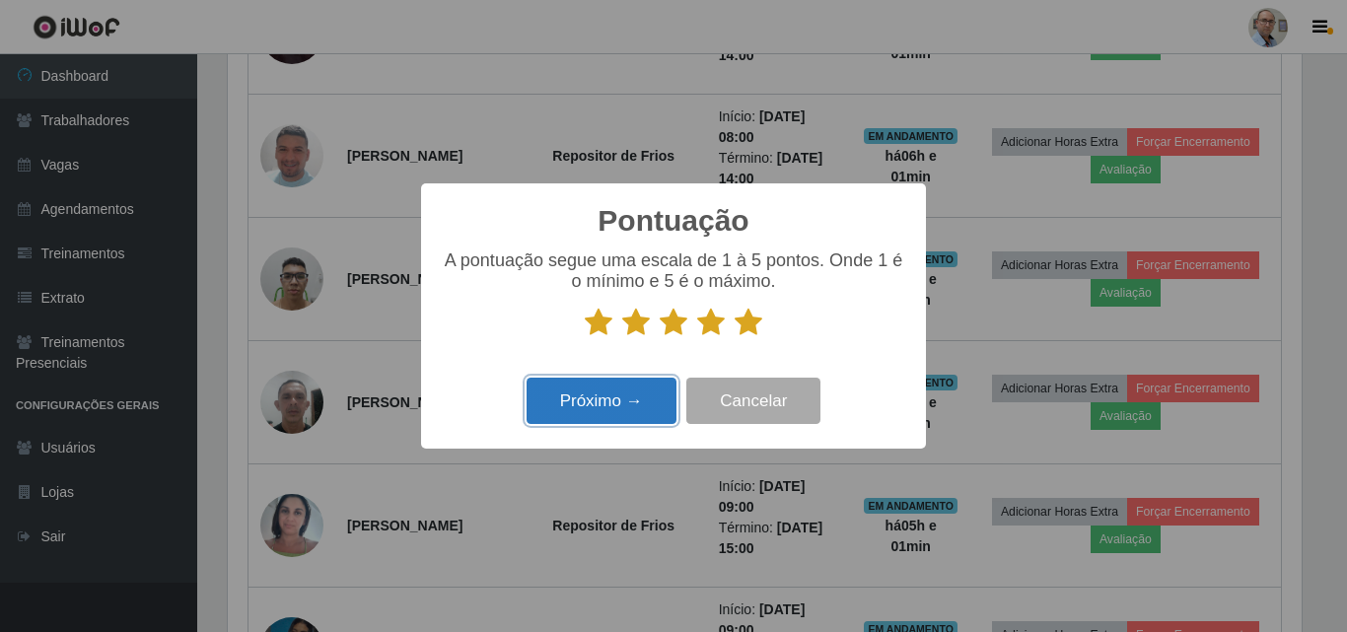
click at [609, 393] on button "Próximo →" at bounding box center [602, 401] width 150 height 46
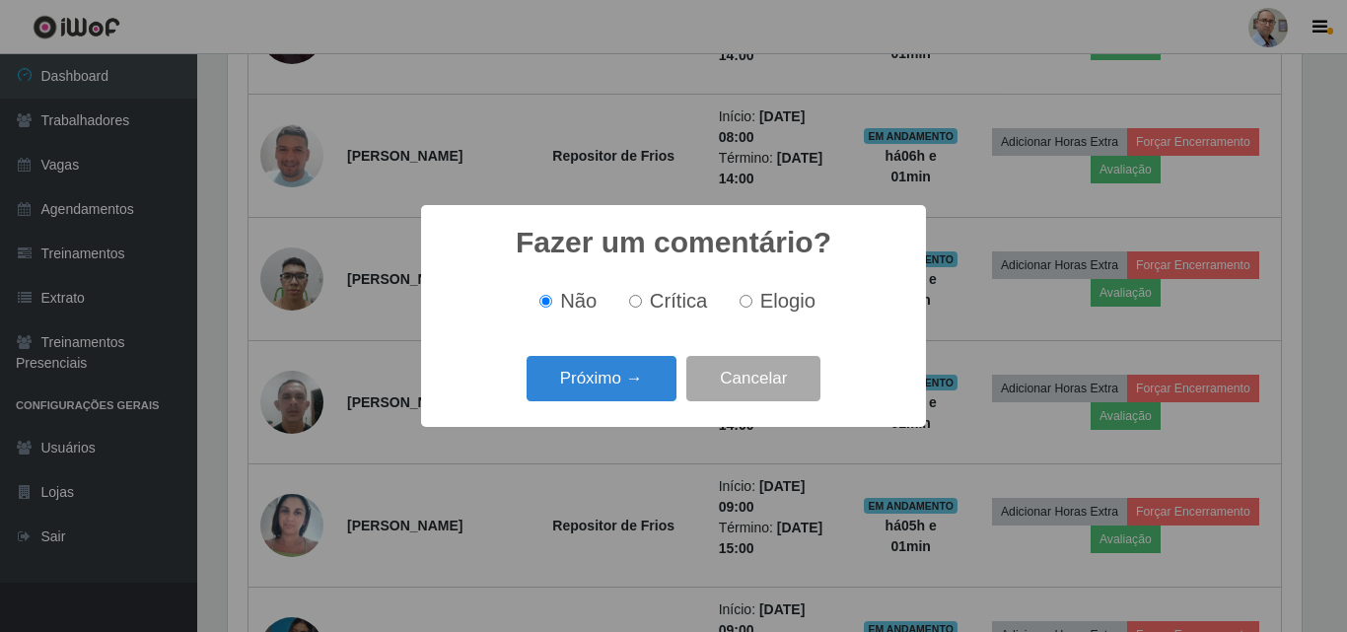
click at [609, 393] on button "Próximo →" at bounding box center [602, 379] width 150 height 46
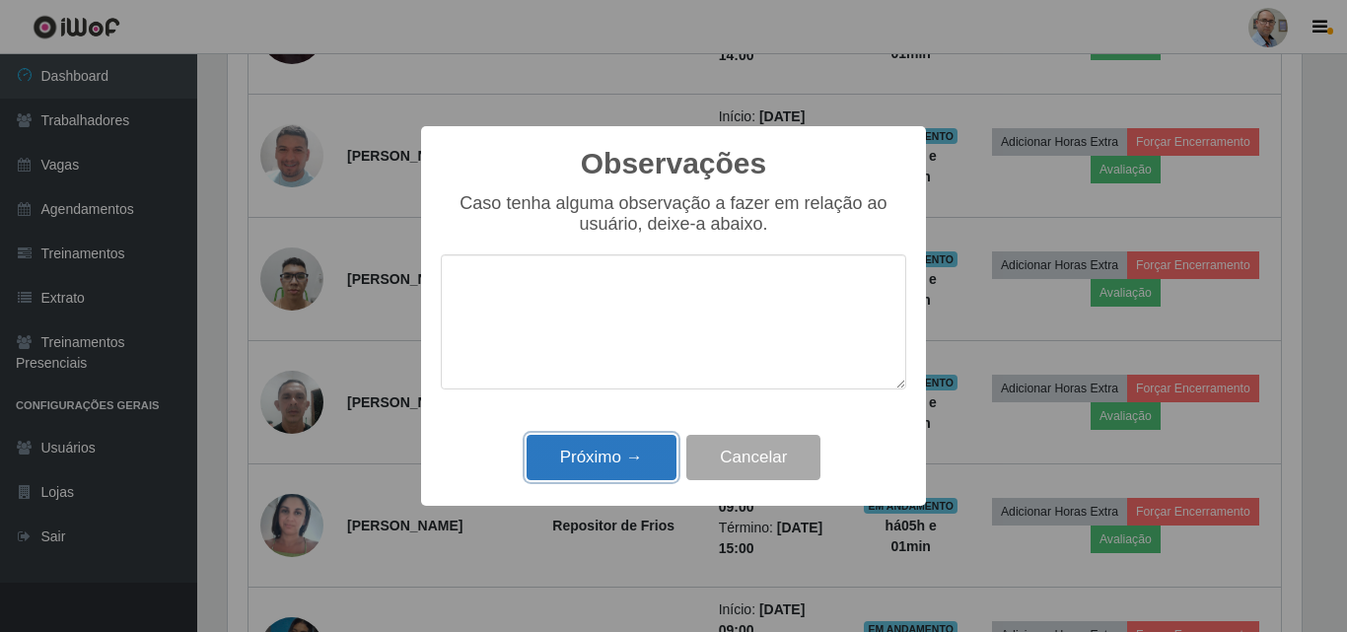
click at [636, 454] on button "Próximo →" at bounding box center [602, 458] width 150 height 46
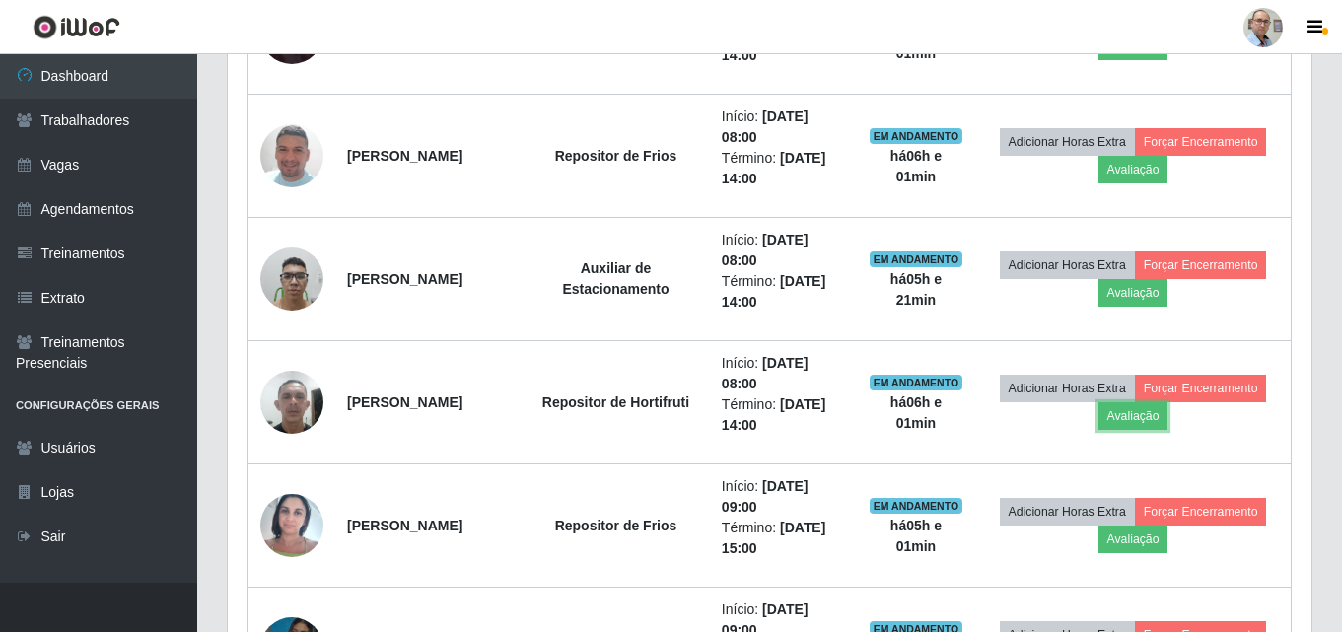
scroll to position [409, 1084]
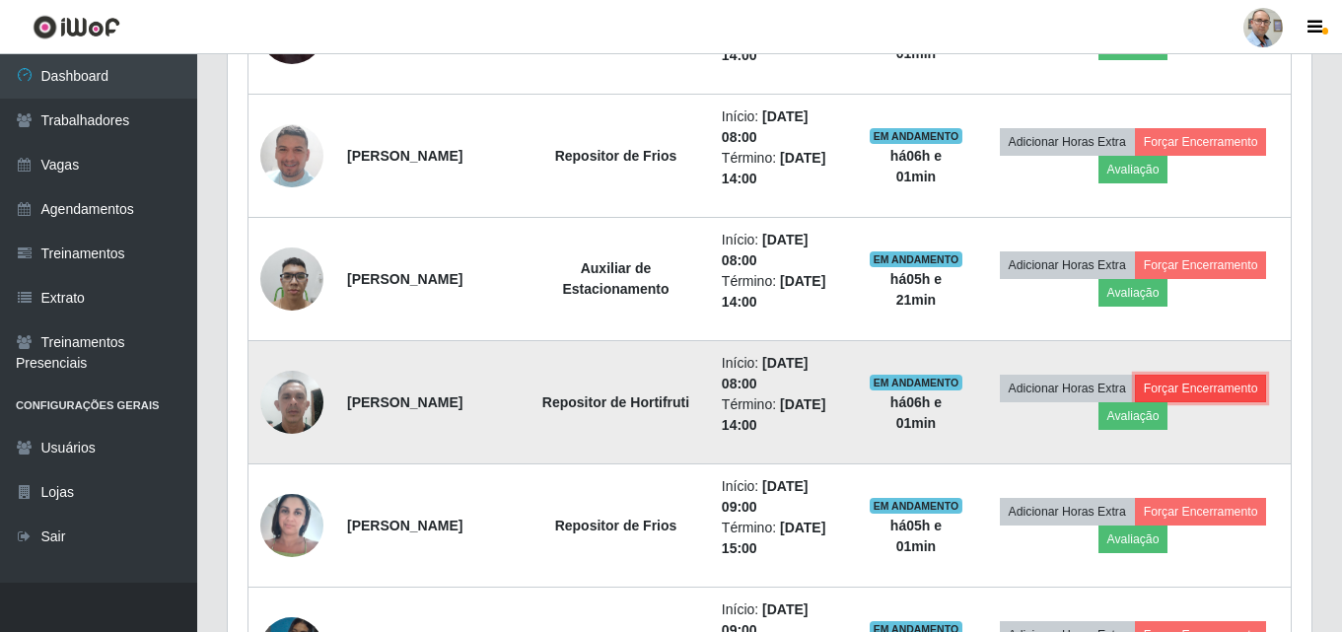
click at [1135, 402] on button "Forçar Encerramento" at bounding box center [1201, 389] width 132 height 28
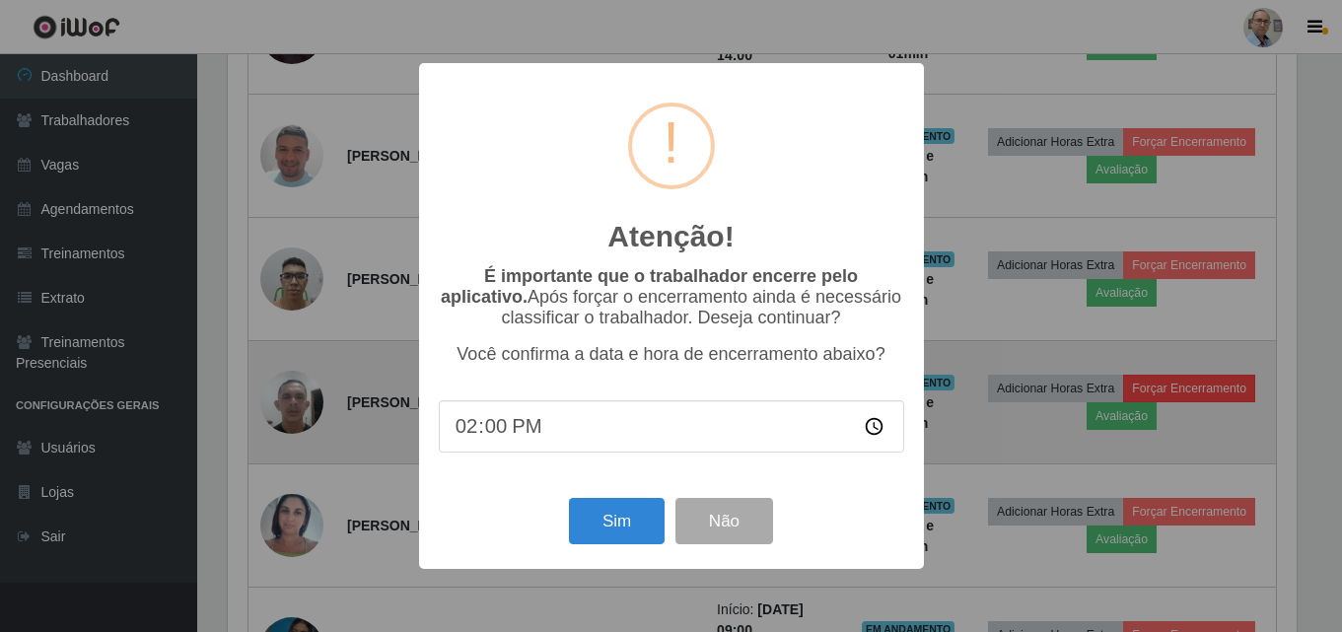
scroll to position [409, 1074]
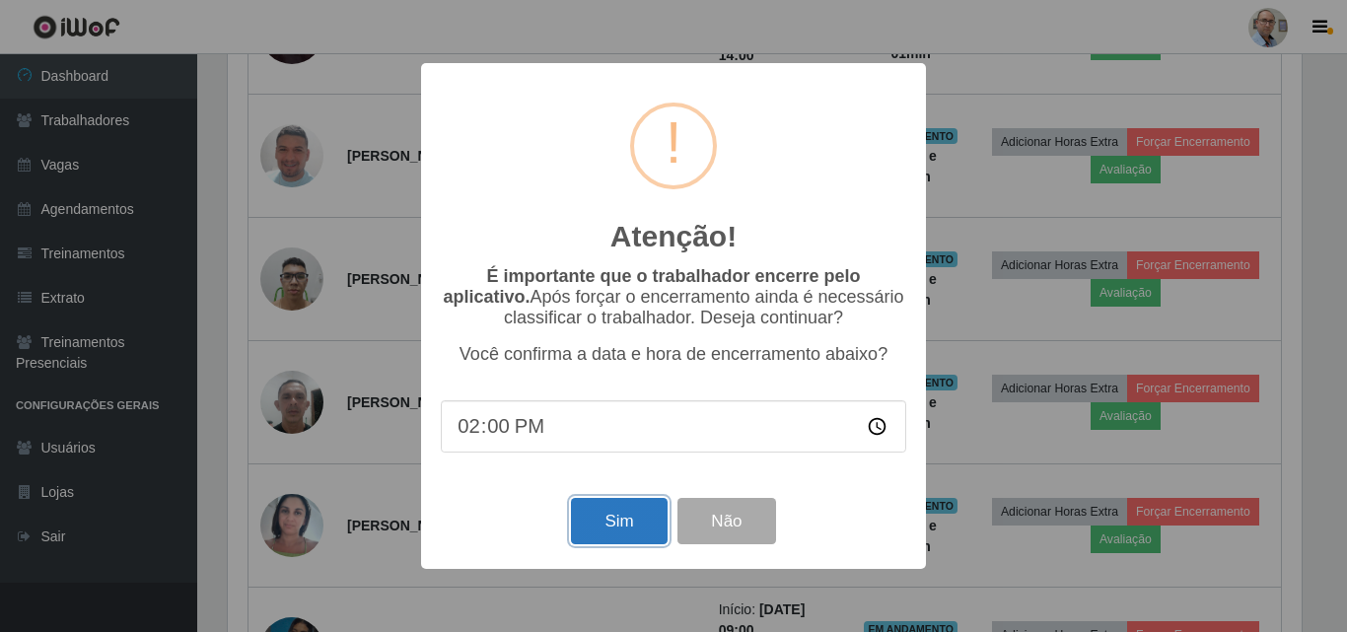
click at [622, 523] on button "Sim" at bounding box center [619, 521] width 96 height 46
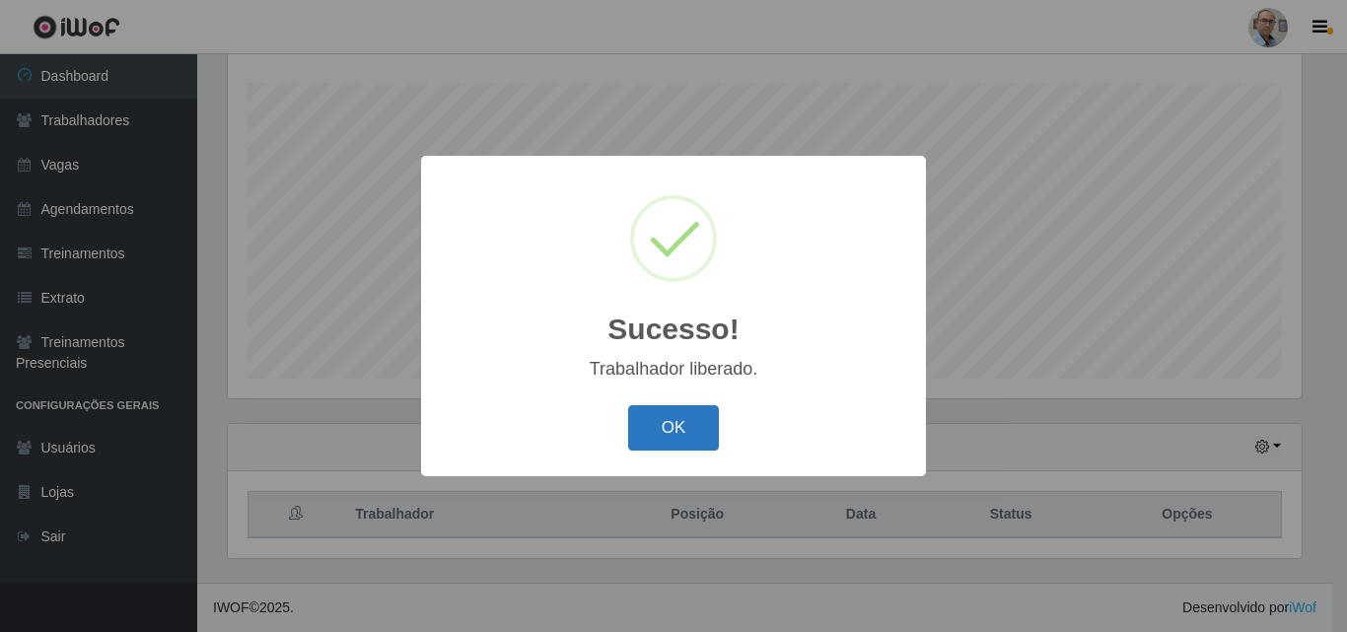
click at [666, 411] on button "OK" at bounding box center [674, 428] width 92 height 46
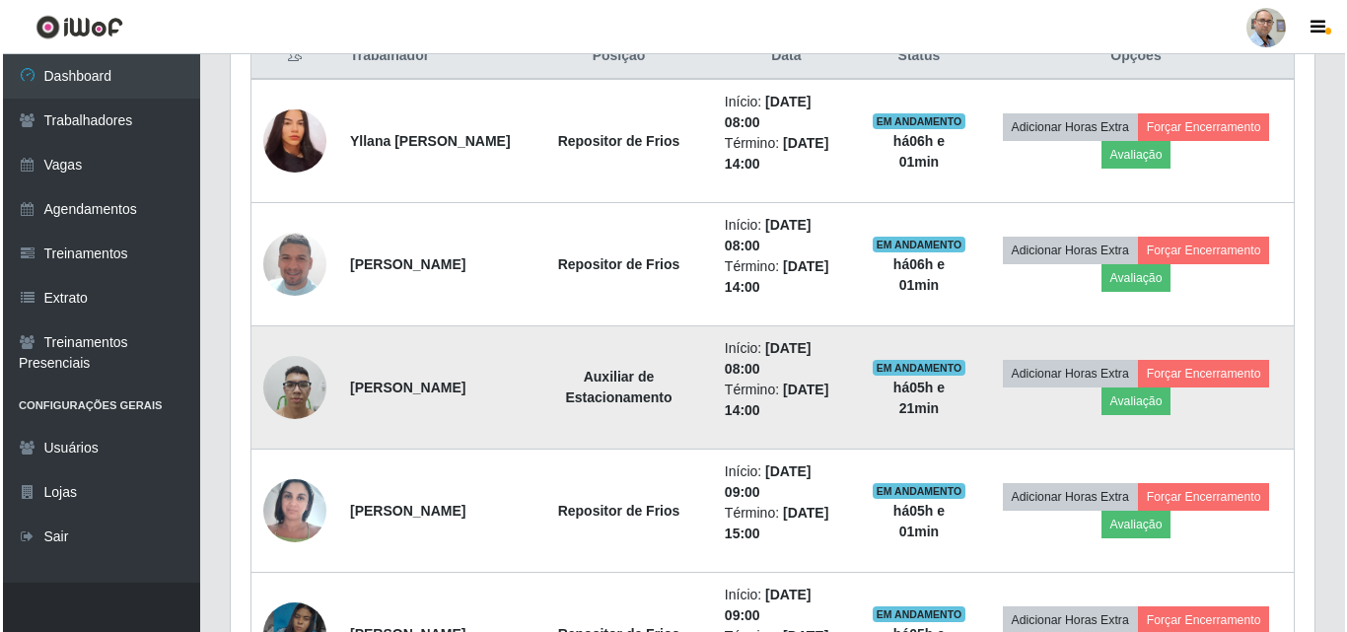
scroll to position [819, 0]
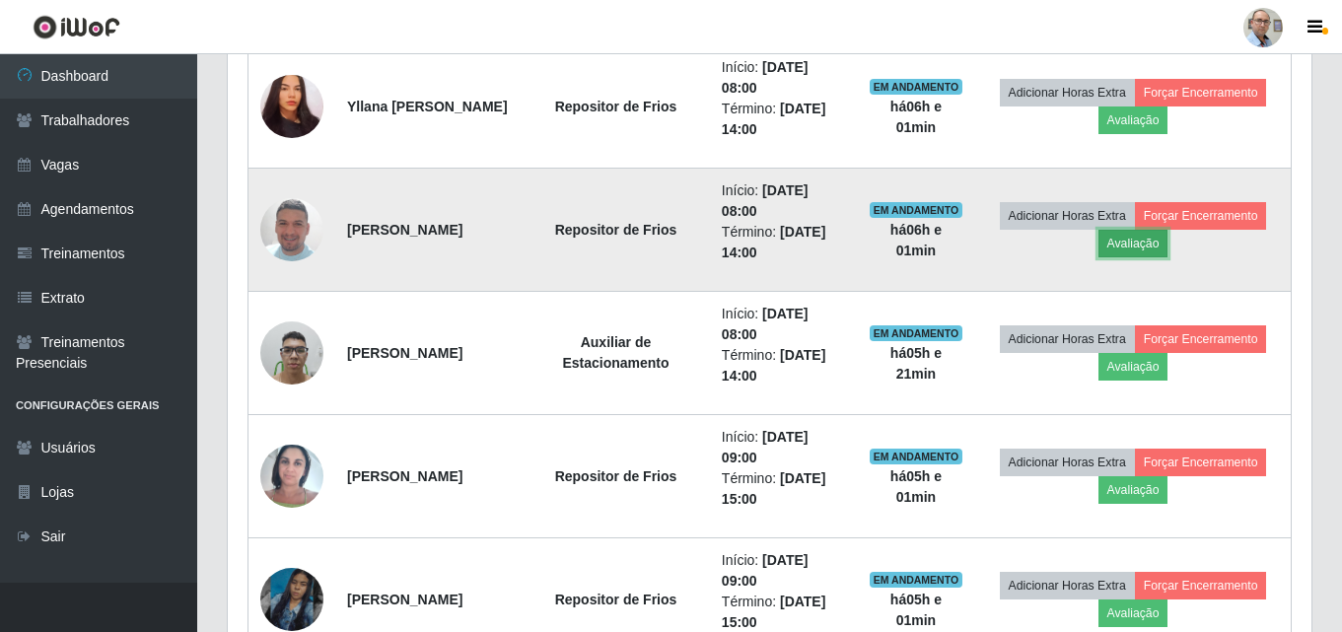
click at [1169, 249] on button "Avaliação" at bounding box center [1134, 244] width 70 height 28
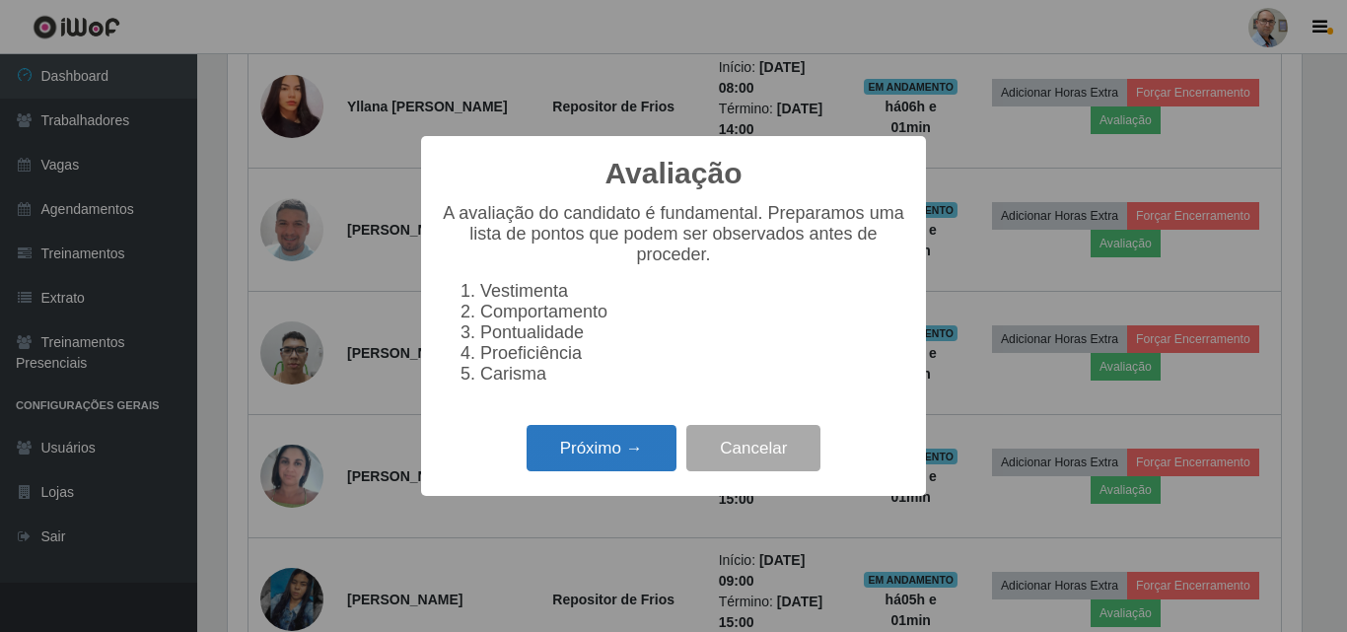
click at [643, 459] on button "Próximo →" at bounding box center [602, 448] width 150 height 46
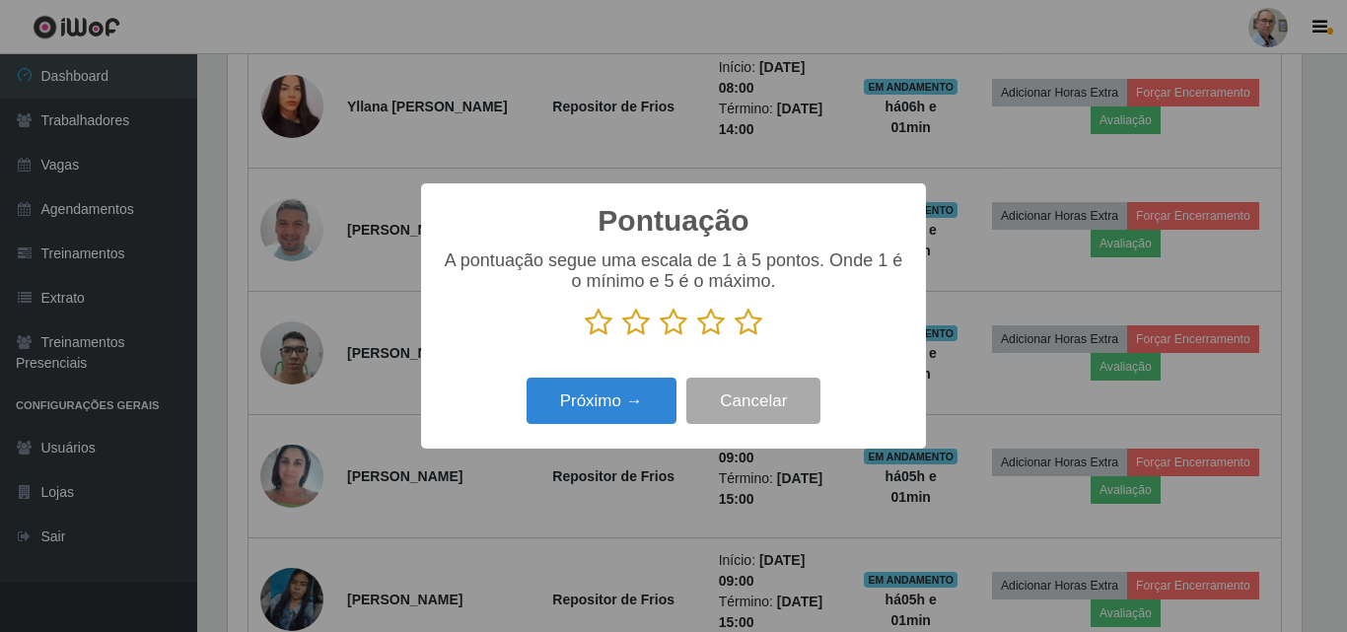
click at [756, 326] on icon at bounding box center [749, 323] width 28 height 30
click at [735, 337] on input "radio" at bounding box center [735, 337] width 0 height 0
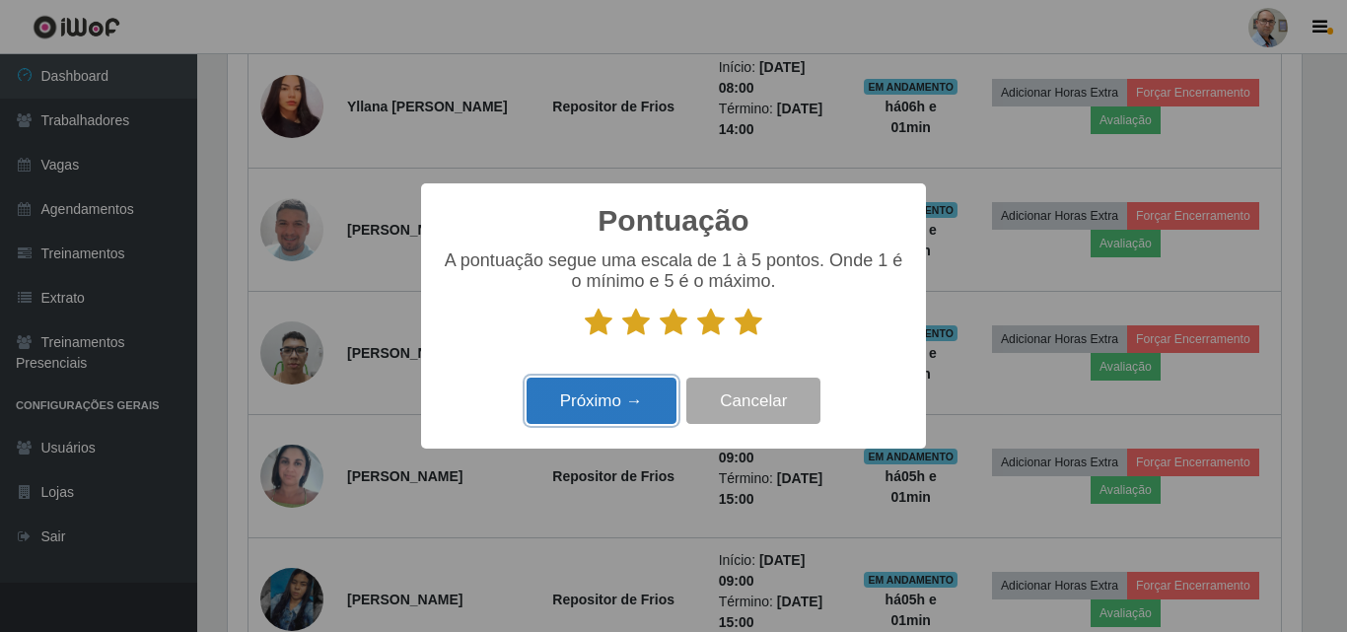
click at [596, 415] on button "Próximo →" at bounding box center [602, 401] width 150 height 46
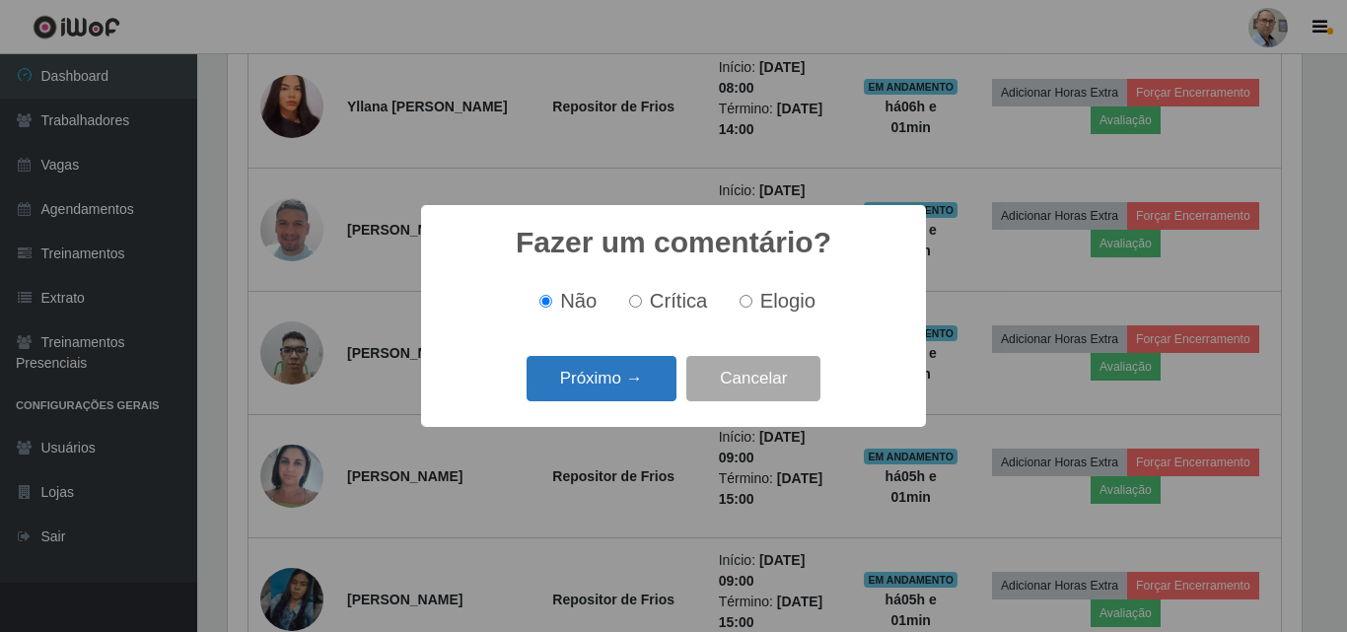
click at [607, 388] on button "Próximo →" at bounding box center [602, 379] width 150 height 46
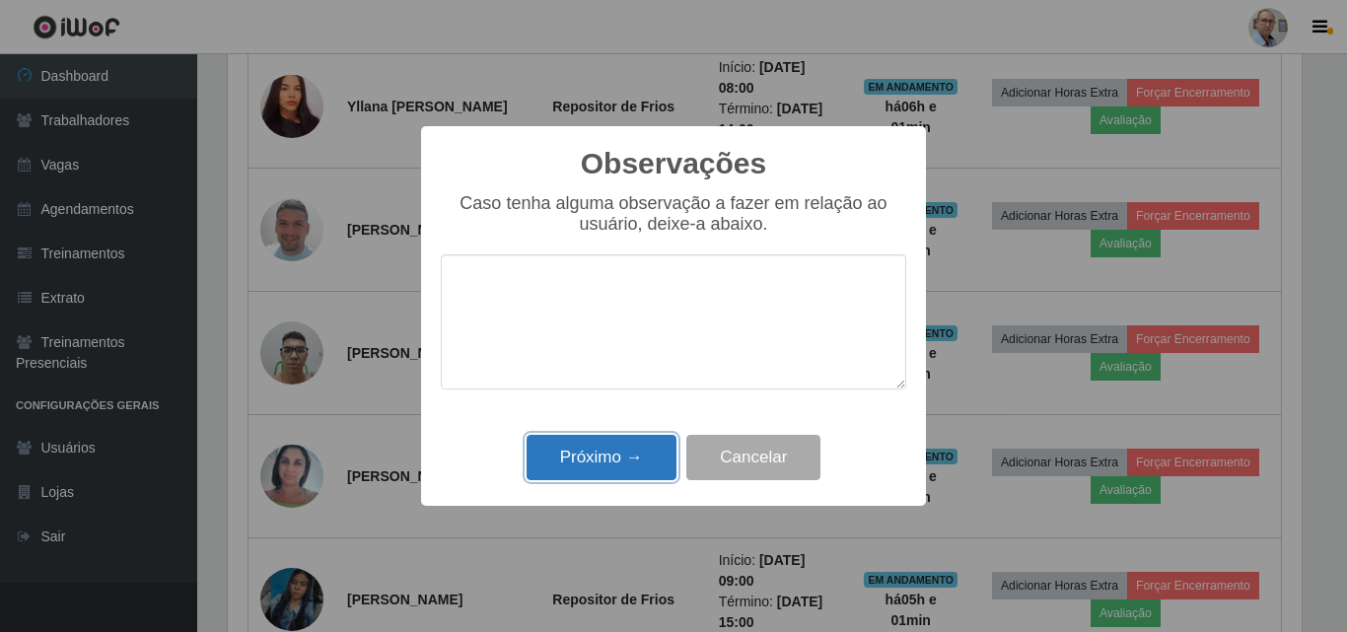
click at [600, 458] on button "Próximo →" at bounding box center [602, 458] width 150 height 46
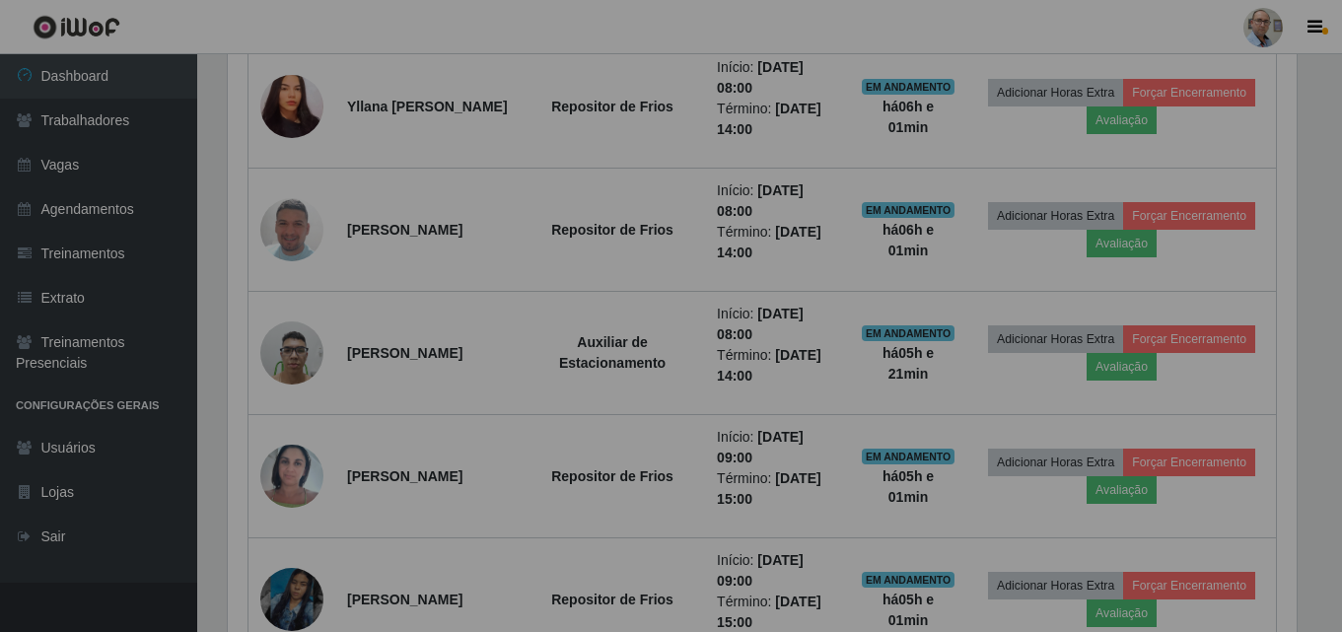
scroll to position [409, 1084]
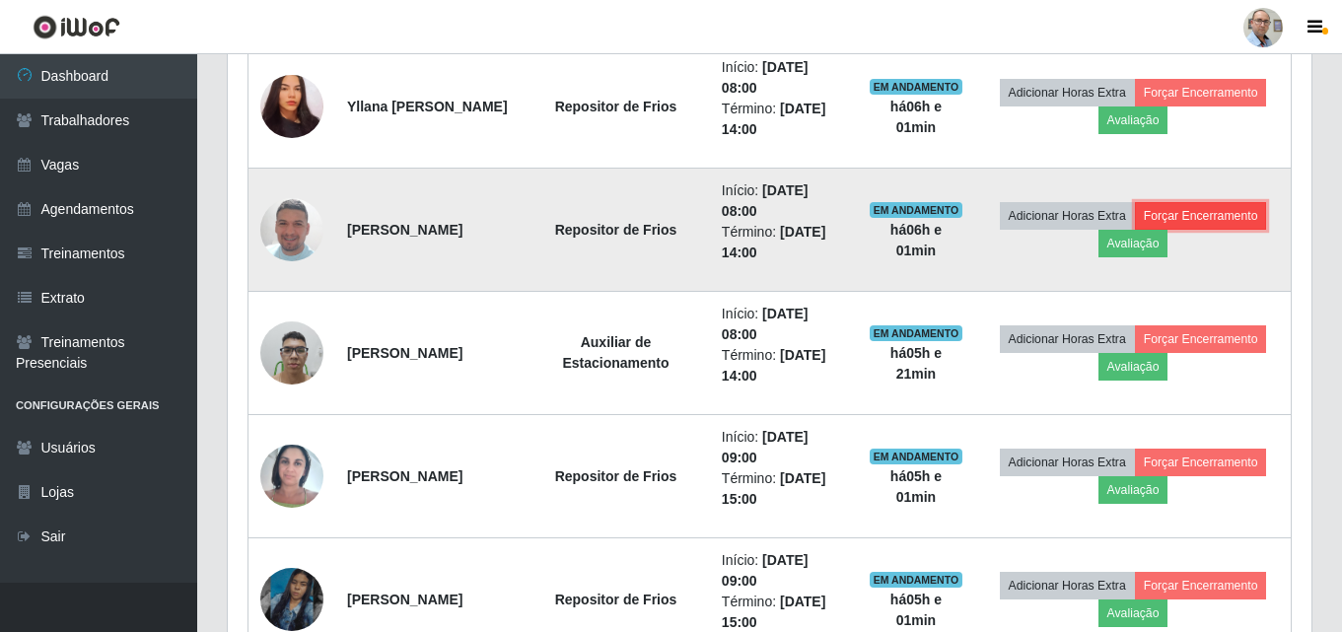
click at [1135, 230] on button "Forçar Encerramento" at bounding box center [1201, 216] width 132 height 28
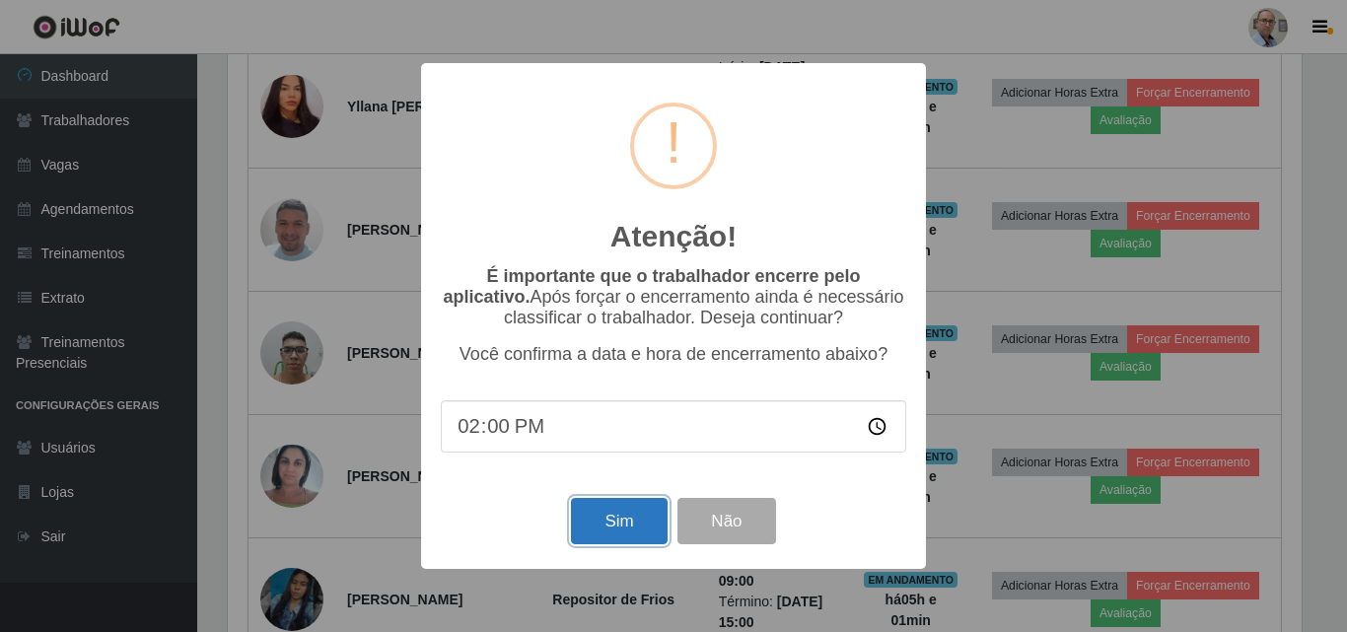
click at [632, 524] on button "Sim" at bounding box center [619, 521] width 96 height 46
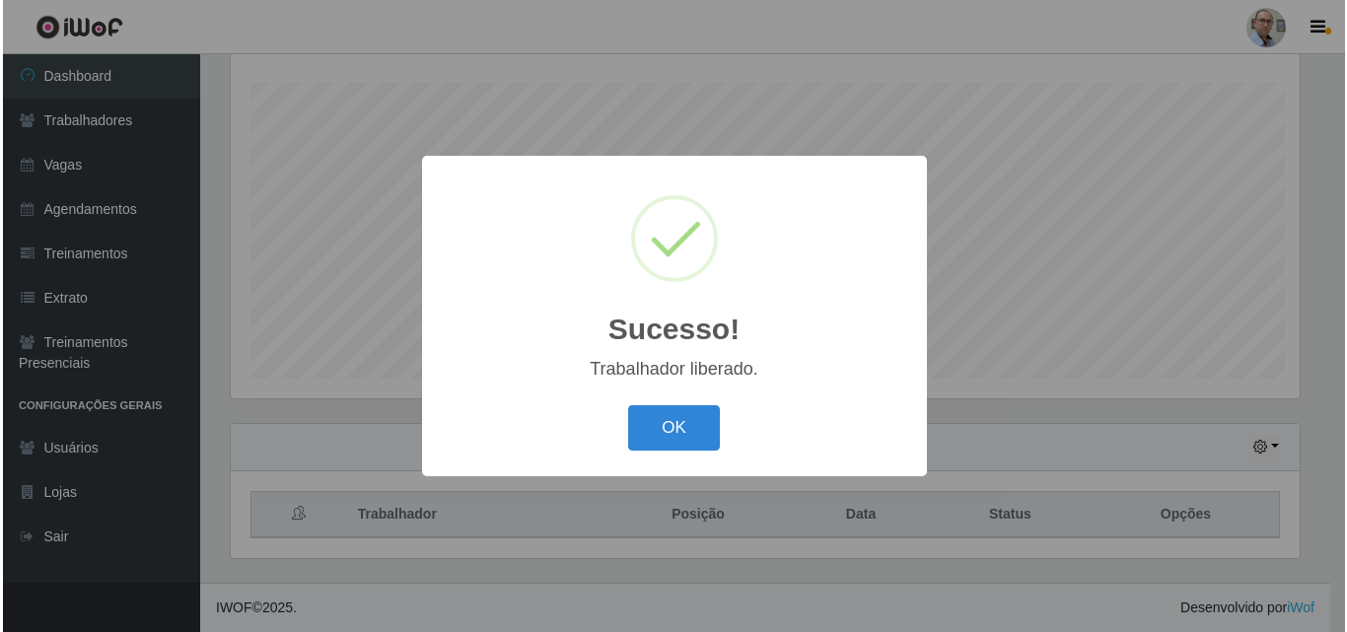
scroll to position [326, 0]
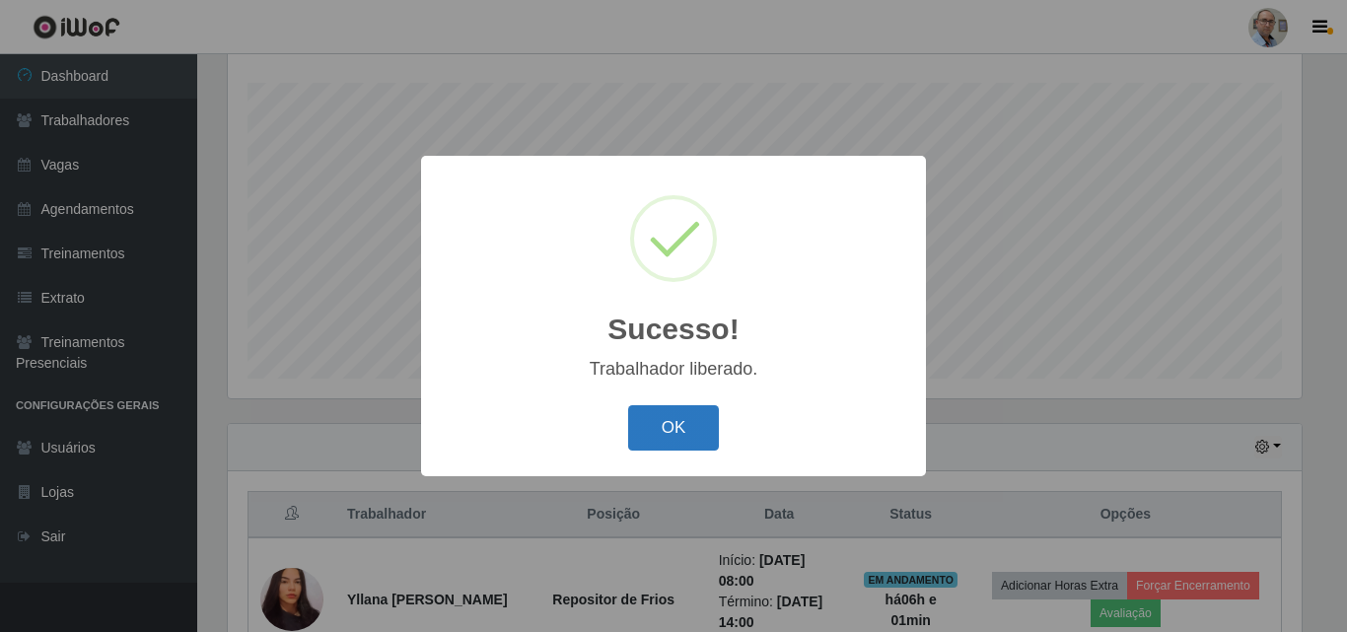
click at [661, 411] on button "OK" at bounding box center [674, 428] width 92 height 46
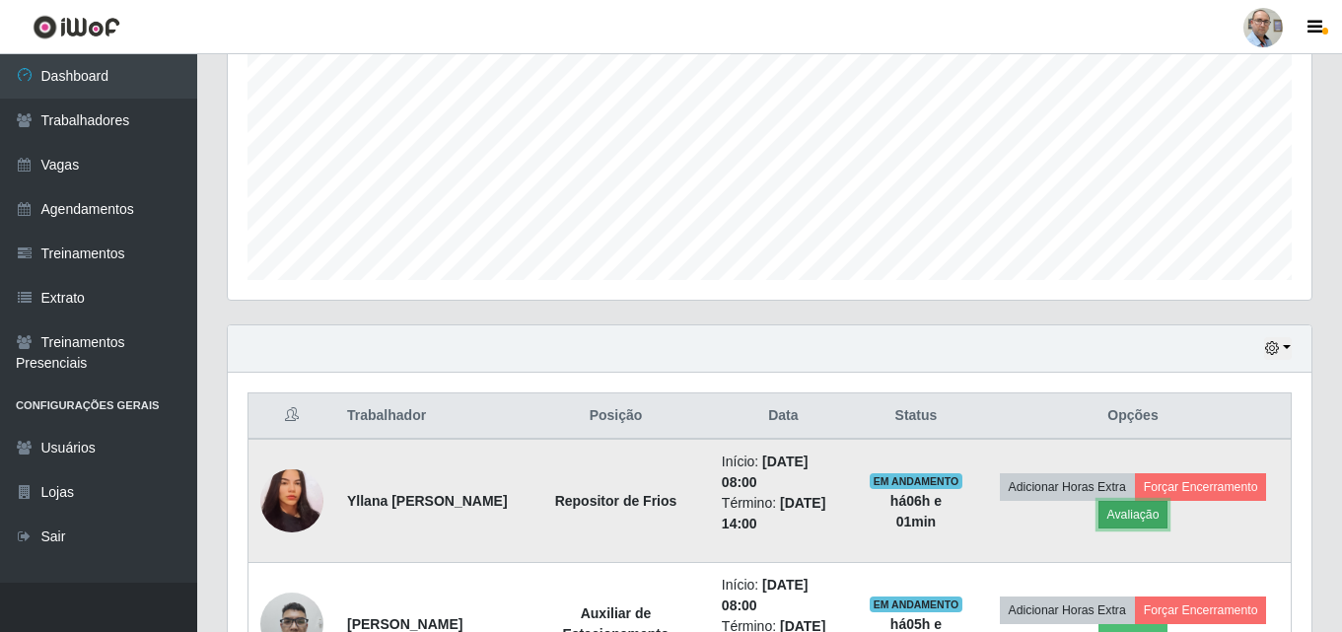
click at [1169, 513] on button "Avaliação" at bounding box center [1134, 515] width 70 height 28
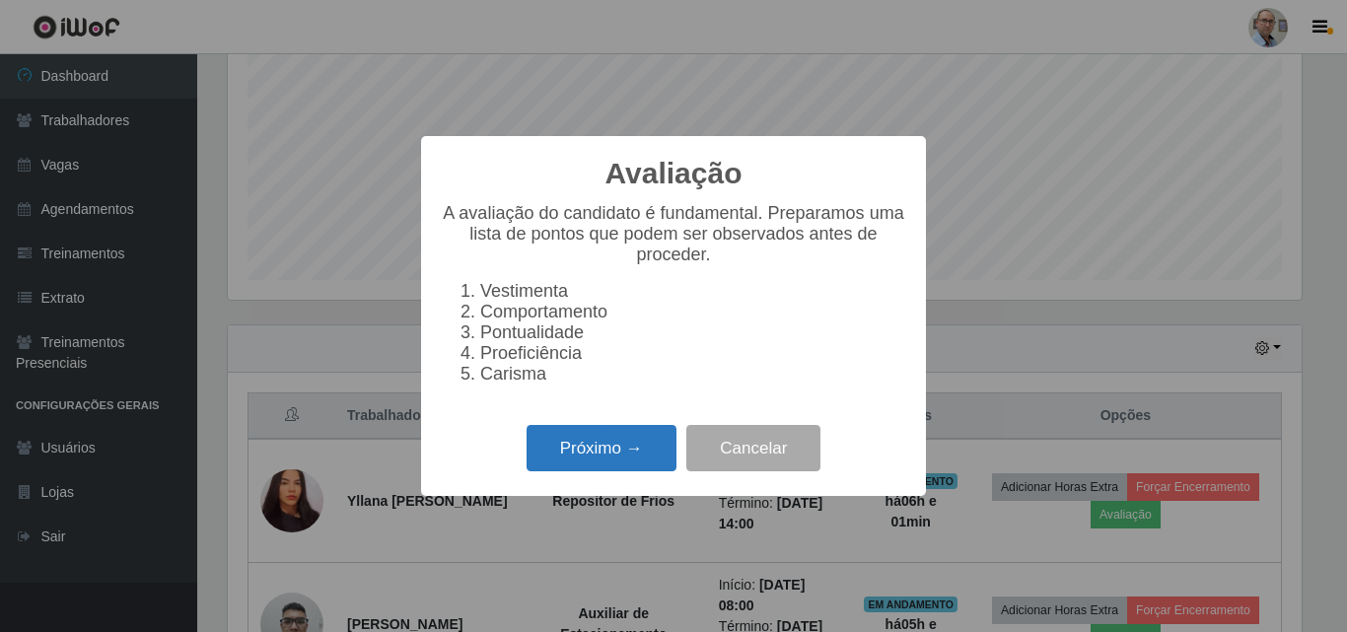
click at [628, 454] on button "Próximo →" at bounding box center [602, 448] width 150 height 46
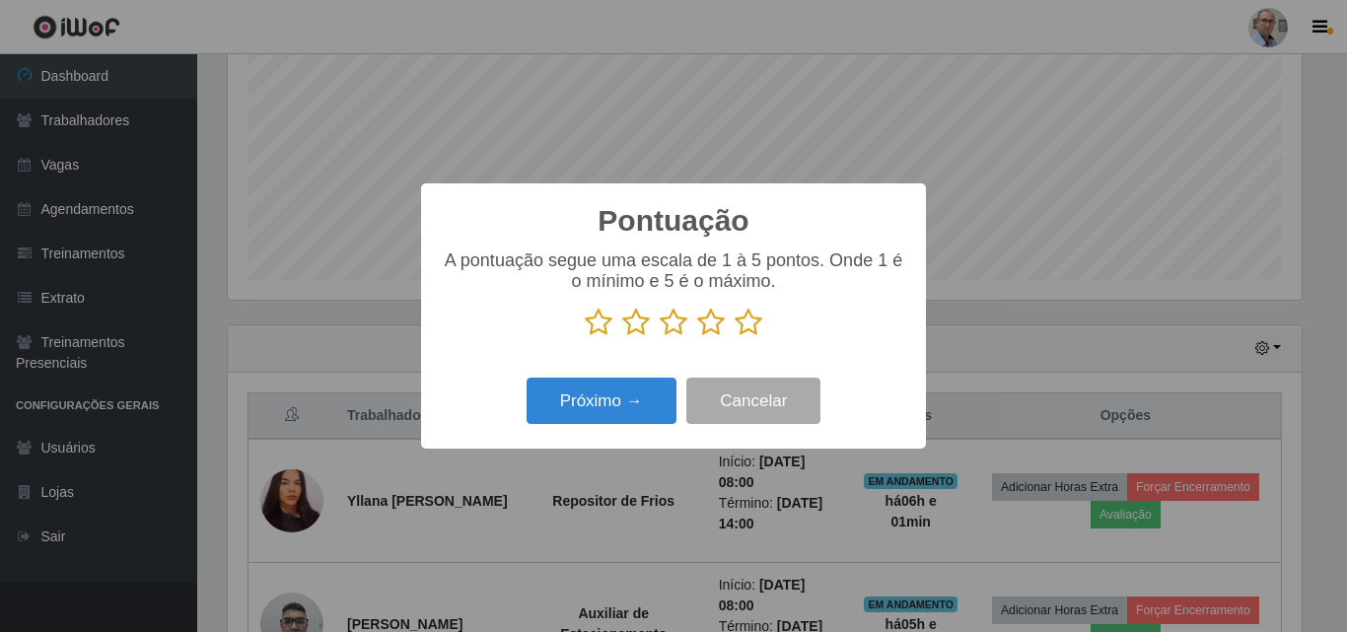
click at [750, 328] on icon at bounding box center [749, 323] width 28 height 30
click at [735, 337] on input "radio" at bounding box center [735, 337] width 0 height 0
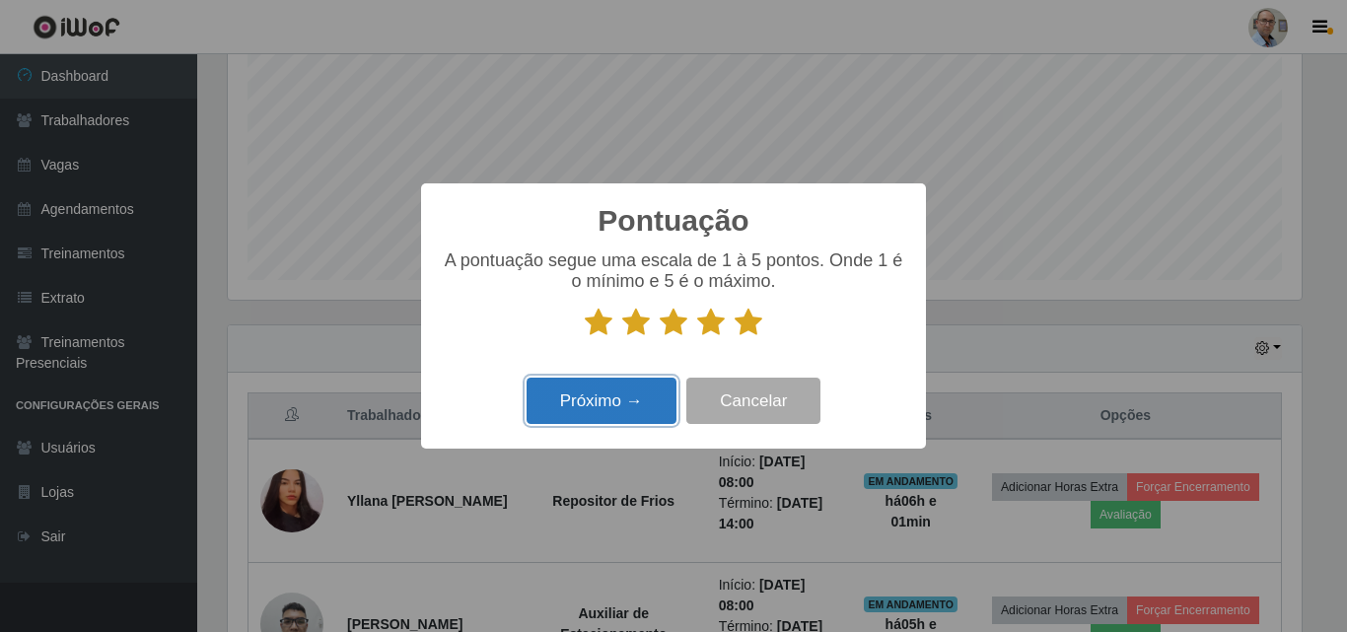
click at [631, 414] on button "Próximo →" at bounding box center [602, 401] width 150 height 46
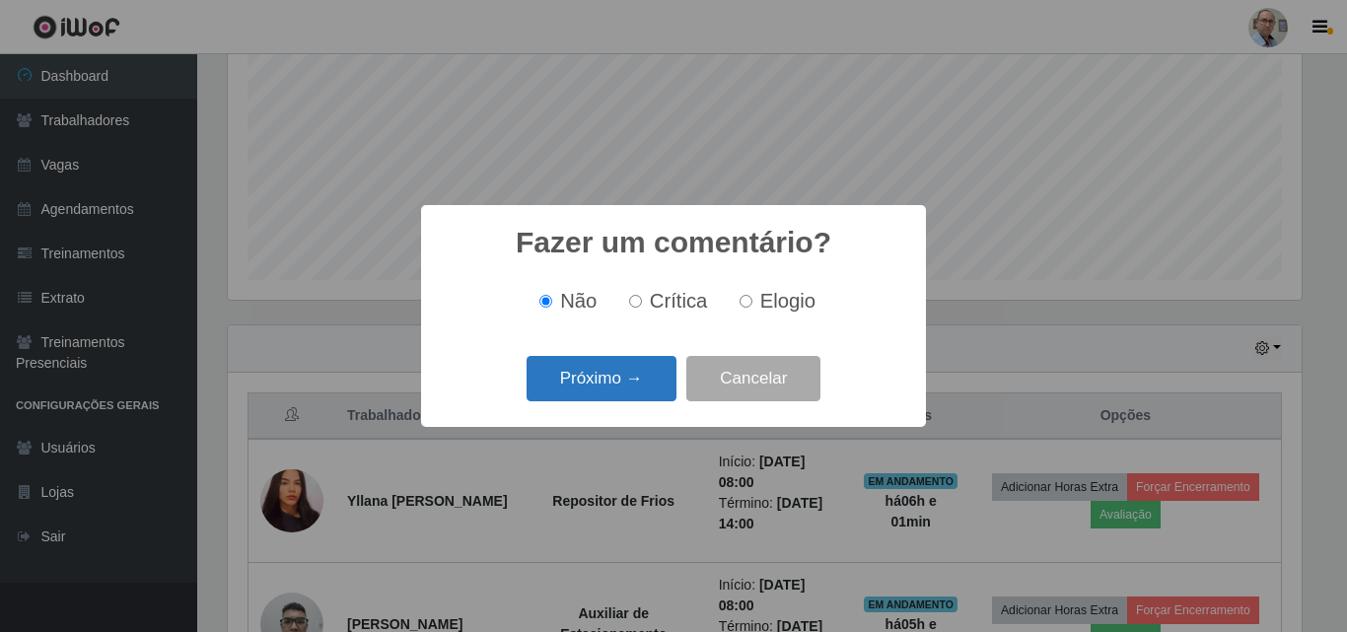
click at [630, 397] on button "Próximo →" at bounding box center [602, 379] width 150 height 46
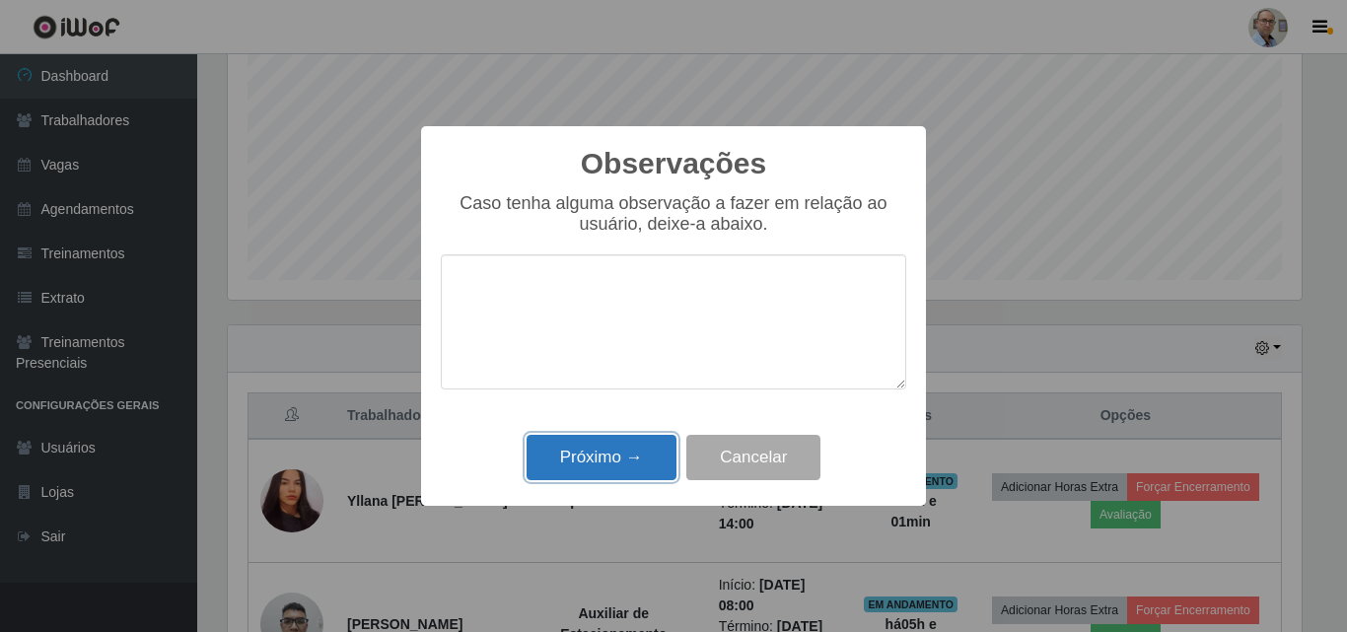
click at [626, 461] on button "Próximo →" at bounding box center [602, 458] width 150 height 46
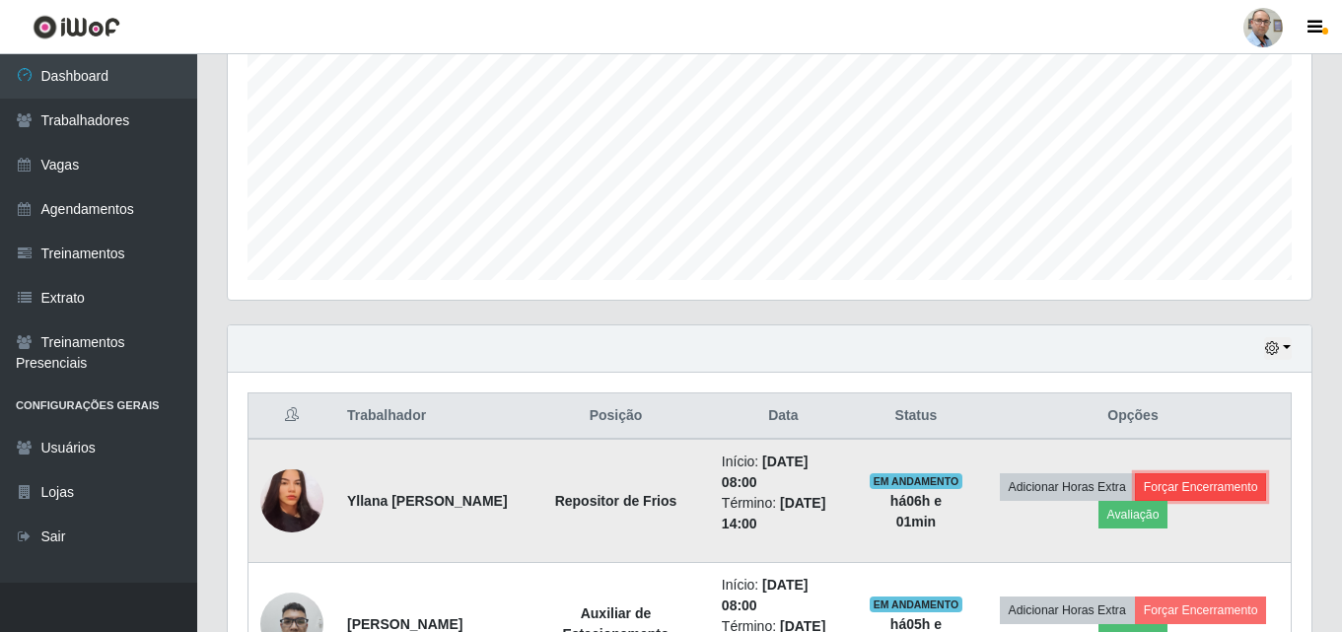
click at [1135, 501] on button "Forçar Encerramento" at bounding box center [1201, 487] width 132 height 28
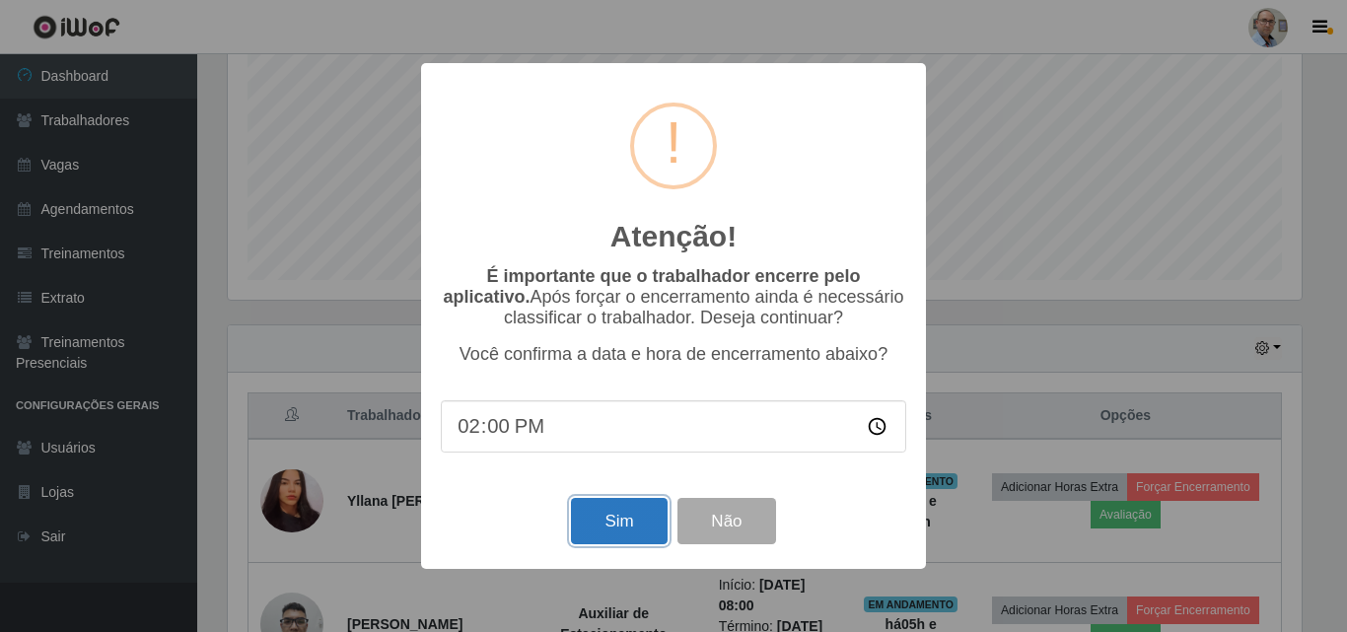
click at [609, 523] on button "Sim" at bounding box center [619, 521] width 96 height 46
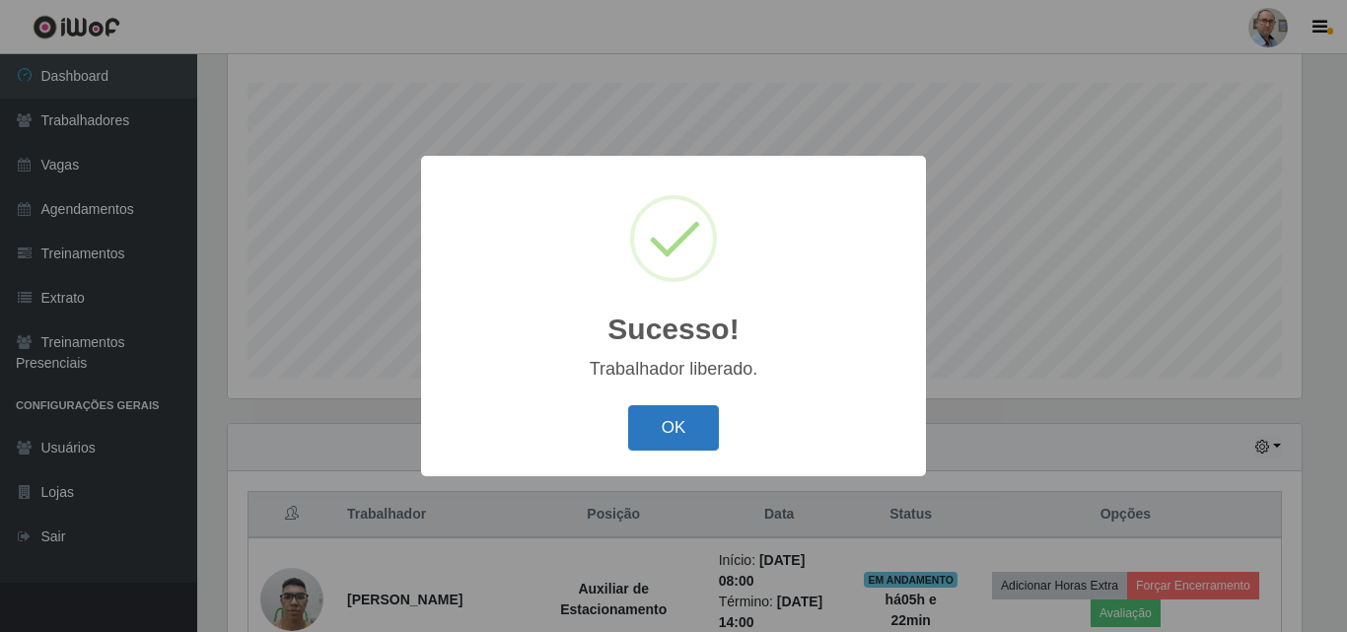
click at [673, 422] on button "OK" at bounding box center [674, 428] width 92 height 46
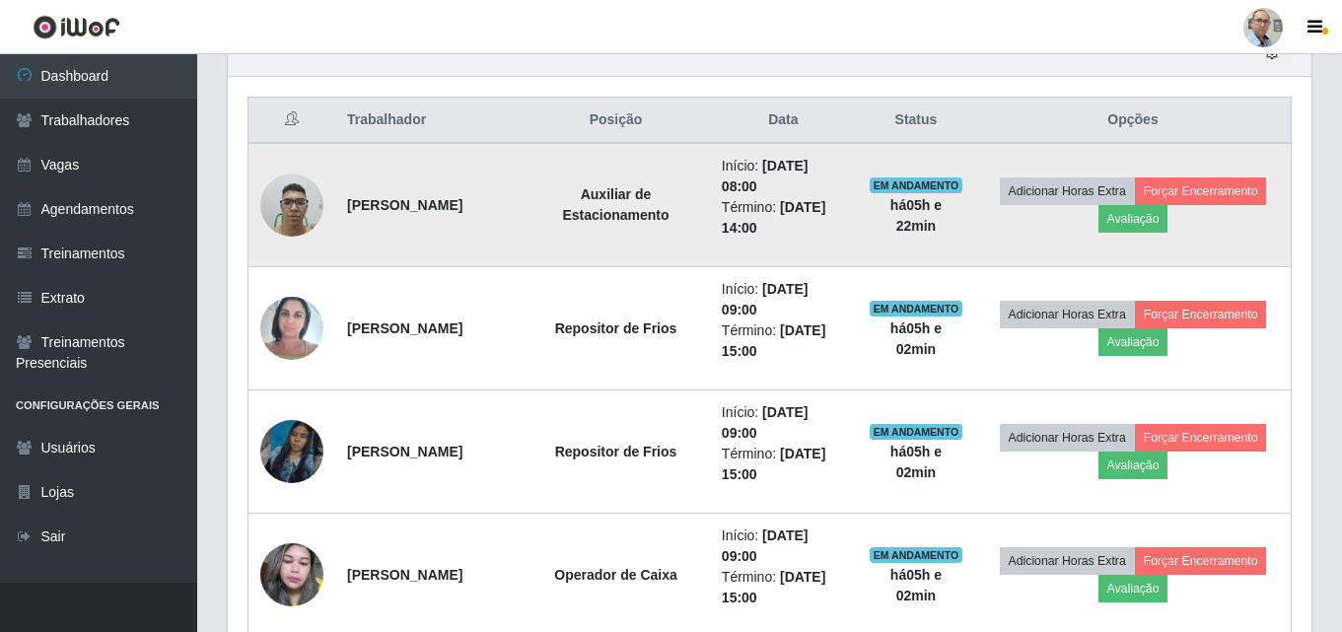
click at [281, 215] on img at bounding box center [291, 205] width 63 height 84
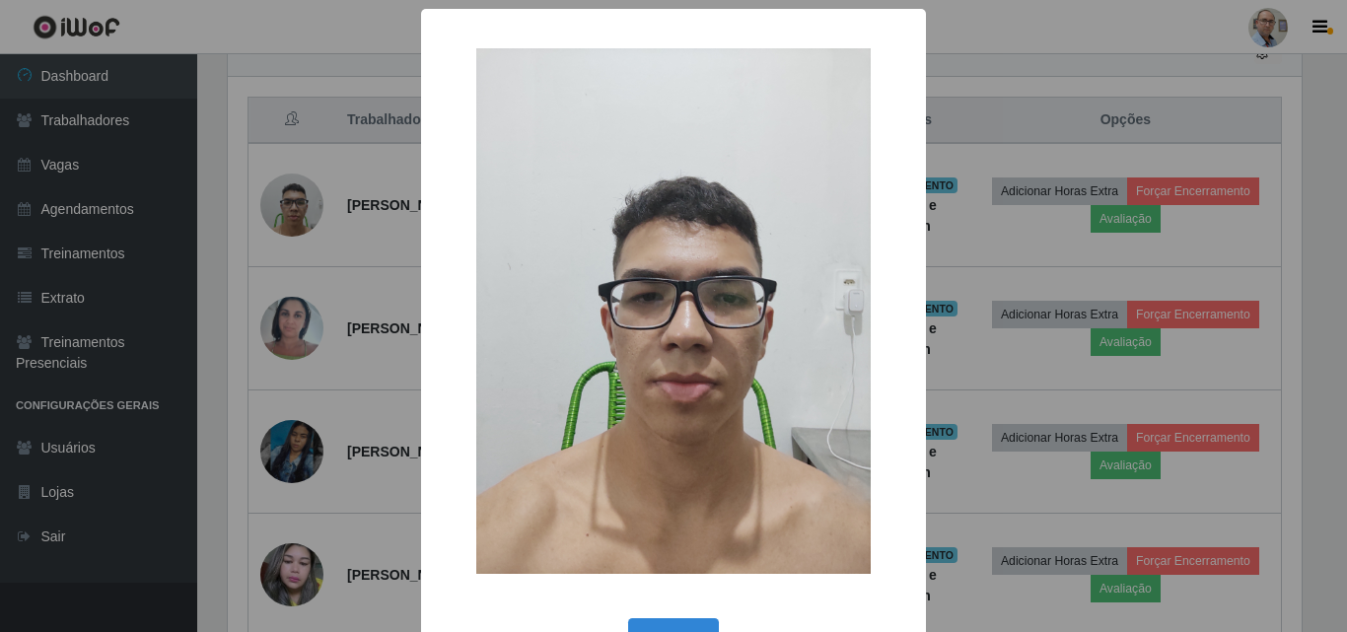
click at [358, 183] on div "× OK Cancel" at bounding box center [673, 316] width 1347 height 632
